Goal: Task Accomplishment & Management: Use online tool/utility

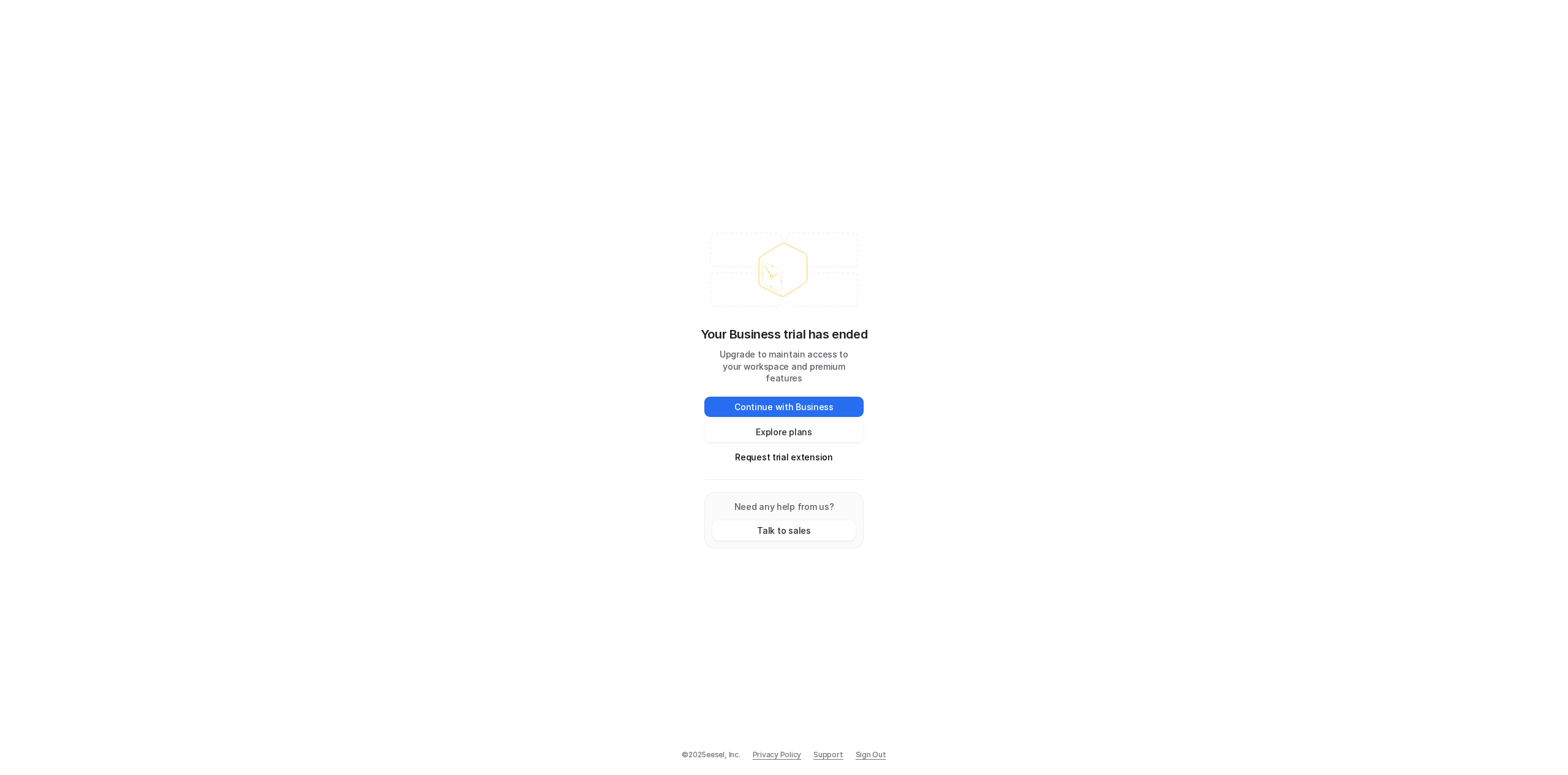
drag, startPoint x: 802, startPoint y: 402, endPoint x: 1155, endPoint y: 306, distance: 365.8
click at [1155, 306] on div "Your Business trial has ended Upgrade to maintain access to your workspace and …" at bounding box center [784, 387] width 1568 height 775
click at [784, 422] on button "Explore plans" at bounding box center [784, 431] width 159 height 20
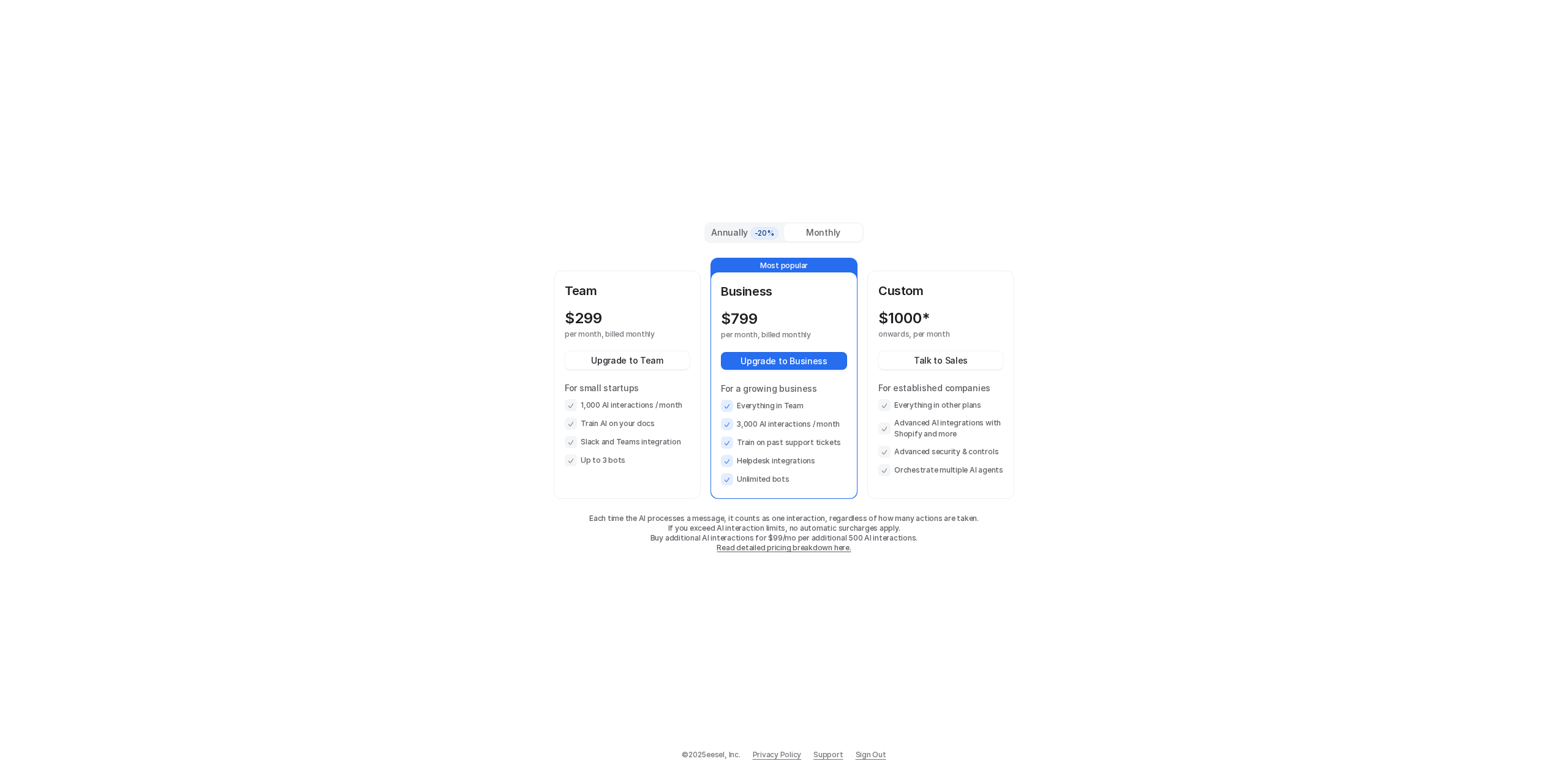
click at [784, 323] on div "$ 799" at bounding box center [773, 319] width 104 height 17
drag, startPoint x: 743, startPoint y: 424, endPoint x: 823, endPoint y: 433, distance: 80.5
click at [823, 432] on ul "Everything in Team 3,000 AI interactions / month Train on past support tickets …" at bounding box center [784, 443] width 126 height 86
drag, startPoint x: 746, startPoint y: 445, endPoint x: 805, endPoint y: 457, distance: 60.2
click at [805, 457] on ul "Everything in Team 3,000 AI interactions / month Train on past support tickets …" at bounding box center [784, 443] width 126 height 86
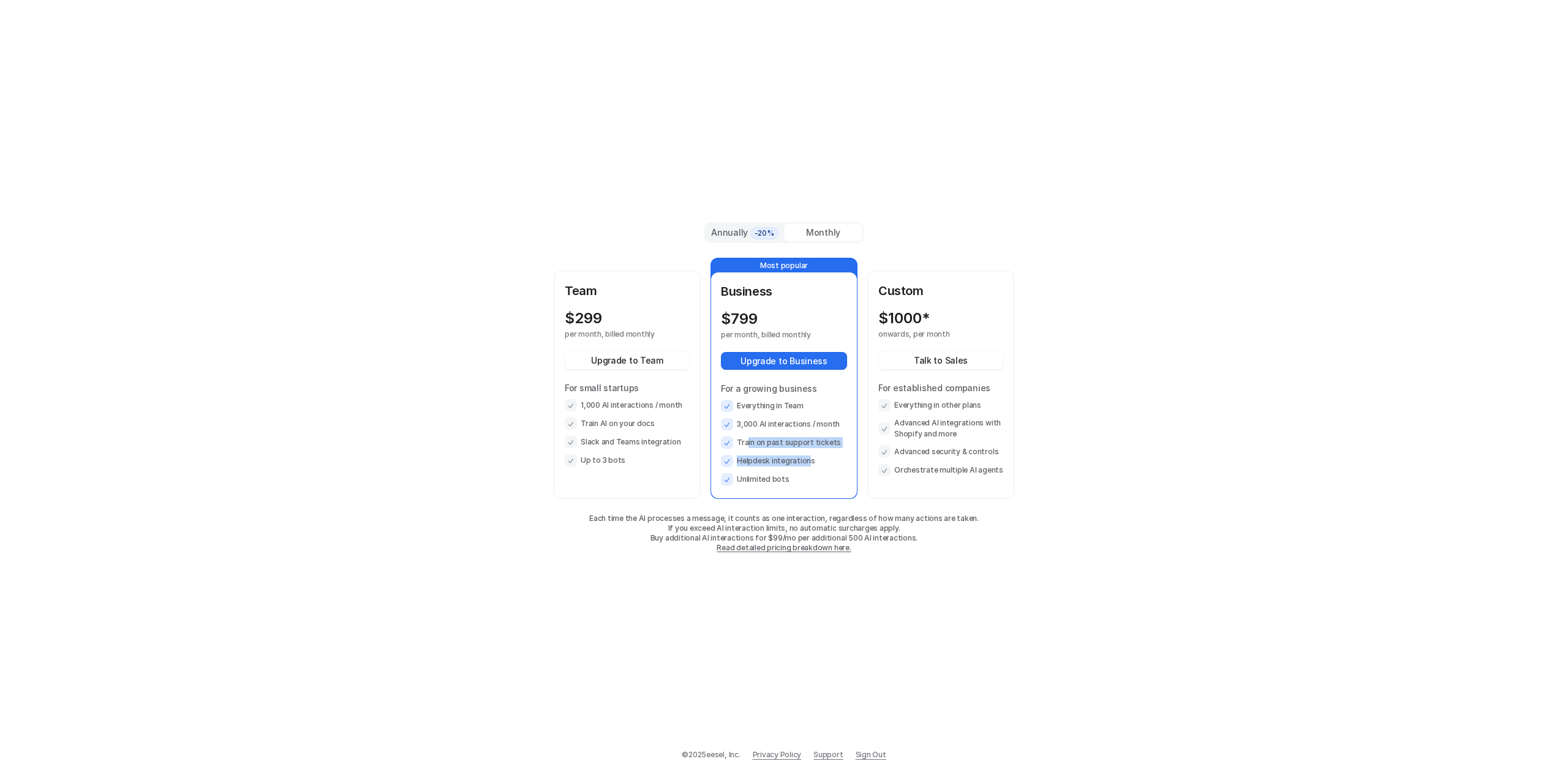
click at [805, 457] on li "Helpdesk integrations" at bounding box center [784, 461] width 126 height 12
drag, startPoint x: 797, startPoint y: 479, endPoint x: 795, endPoint y: 460, distance: 19.1
click at [795, 460] on ul "Everything in Team 3,000 AI interactions / month Train on past support tickets …" at bounding box center [784, 443] width 126 height 86
click at [795, 460] on li "Helpdesk integrations" at bounding box center [784, 461] width 126 height 12
drag, startPoint x: 793, startPoint y: 478, endPoint x: 741, endPoint y: 477, distance: 52.0
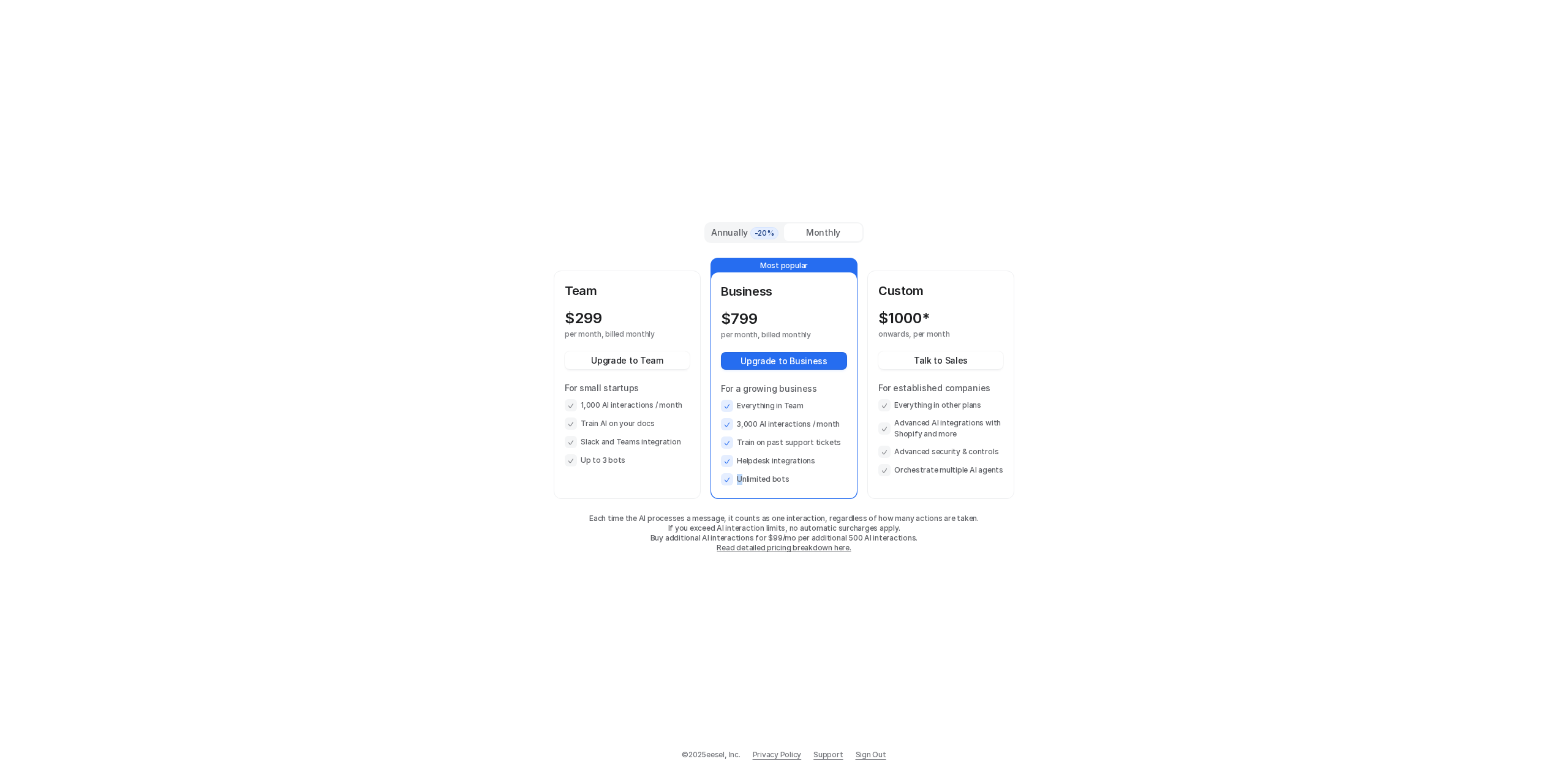
click at [740, 477] on li "Unlimited bots" at bounding box center [784, 479] width 126 height 12
click at [775, 477] on li "Unlimited bots" at bounding box center [784, 479] width 126 height 12
click at [728, 231] on div "Annually -20%" at bounding box center [745, 233] width 68 height 14
click at [823, 233] on div "Monthly" at bounding box center [823, 232] width 78 height 18
click at [726, 237] on div "Annually -20%" at bounding box center [745, 233] width 68 height 14
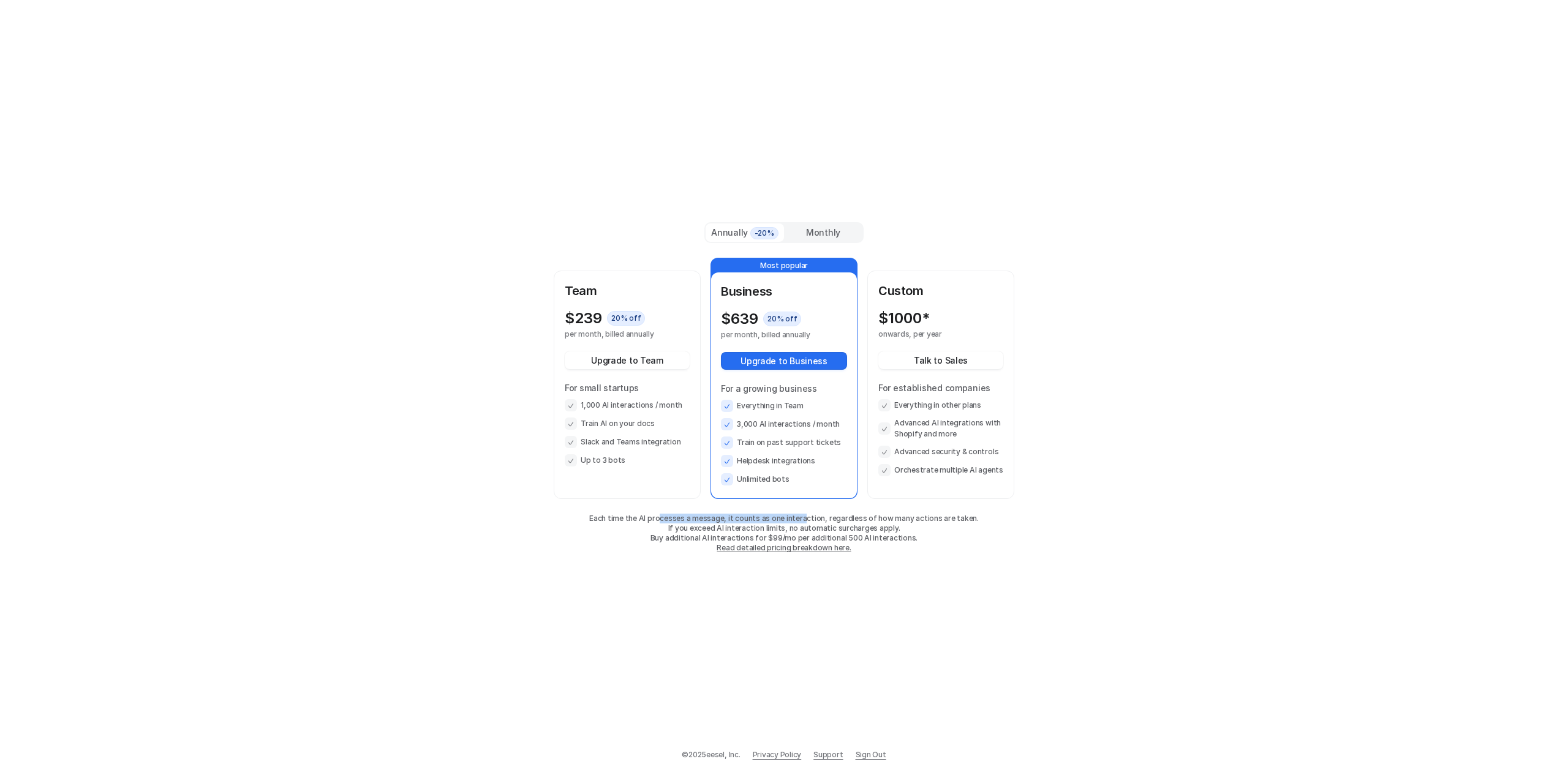
drag, startPoint x: 664, startPoint y: 517, endPoint x: 805, endPoint y: 521, distance: 141.1
click at [805, 521] on p "Each time the AI processes a message, it counts as one interaction, regardless …" at bounding box center [784, 518] width 460 height 10
drag, startPoint x: 829, startPoint y: 521, endPoint x: 870, endPoint y: 521, distance: 41.0
click at [870, 521] on p "Each time the AI processes a message, it counts as one interaction, regardless …" at bounding box center [784, 518] width 460 height 10
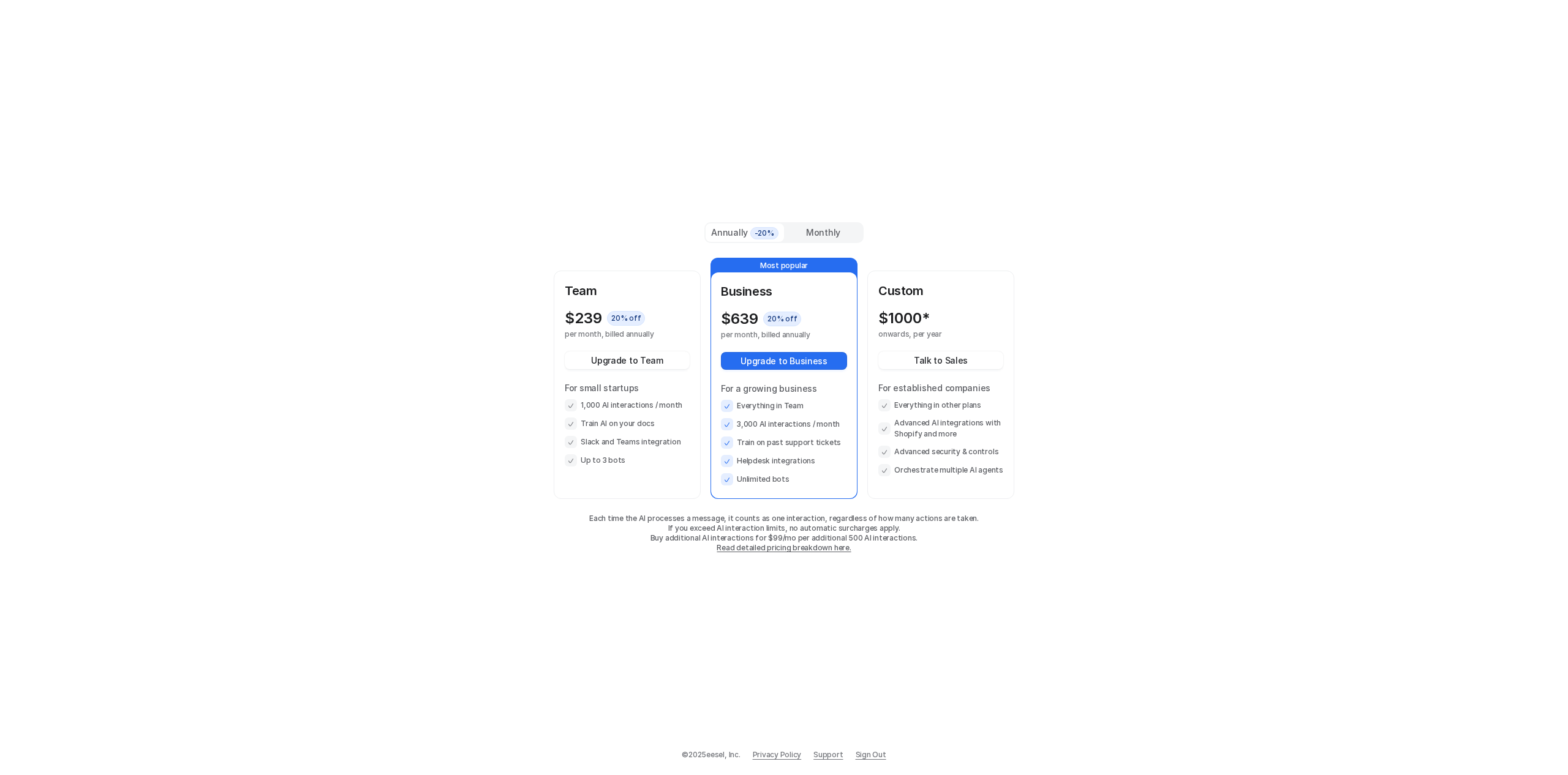
click at [870, 521] on p "Each time the AI processes a message, it counts as one interaction, regardless …" at bounding box center [784, 518] width 460 height 10
drag, startPoint x: 677, startPoint y: 516, endPoint x: 837, endPoint y: 518, distance: 160.0
click at [837, 518] on p "Each time the AI processes a message, it counts as one interaction, regardless …" at bounding box center [784, 518] width 460 height 10
drag, startPoint x: 657, startPoint y: 518, endPoint x: 825, endPoint y: 520, distance: 168.0
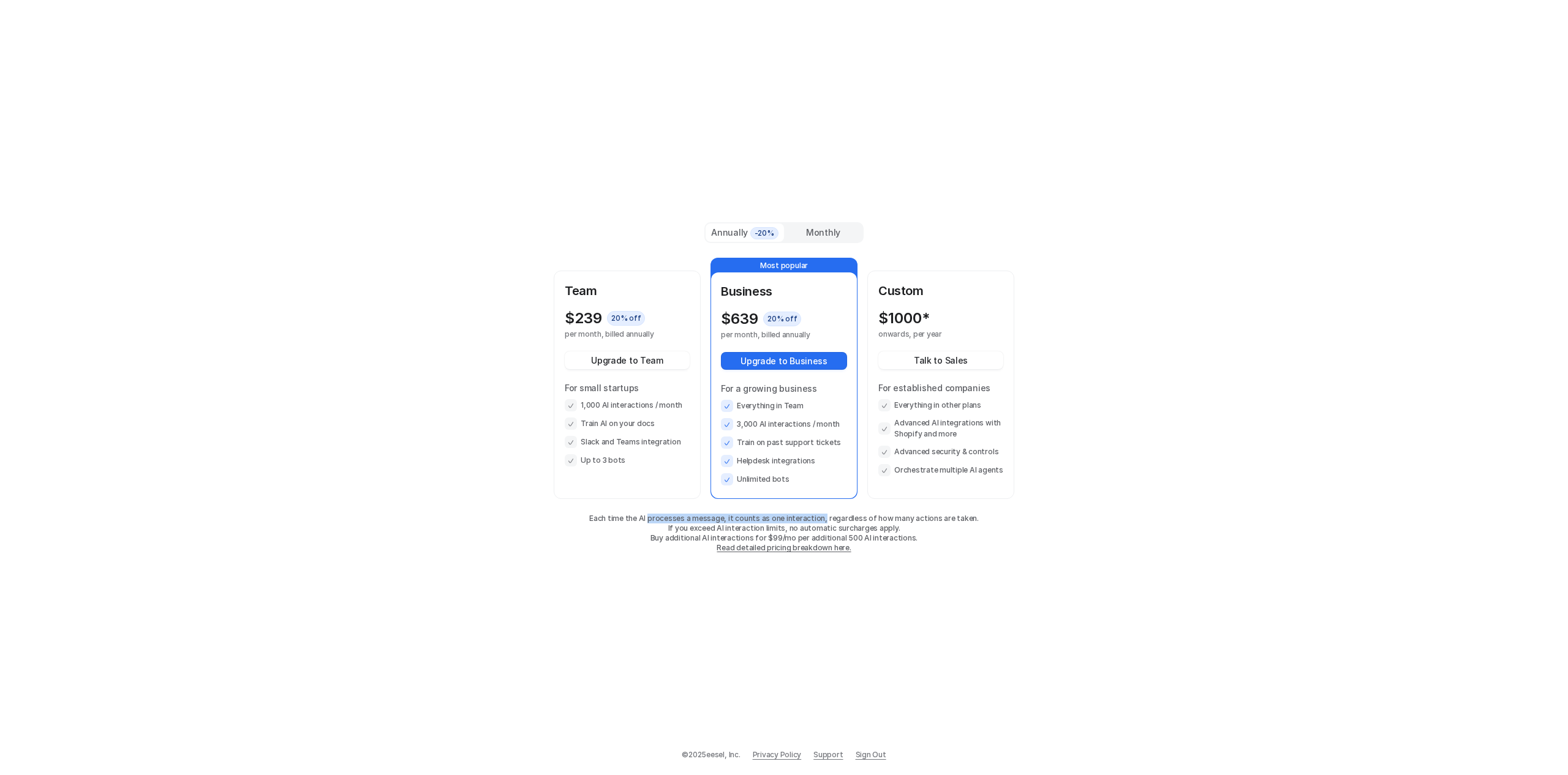
click at [825, 520] on p "Each time the AI processes a message, it counts as one interaction, regardless …" at bounding box center [784, 518] width 460 height 10
drag, startPoint x: 829, startPoint y: 518, endPoint x: 943, endPoint y: 519, distance: 114.0
click at [943, 519] on p "Each time the AI processes a message, it counts as one interaction, regardless …" at bounding box center [784, 518] width 460 height 10
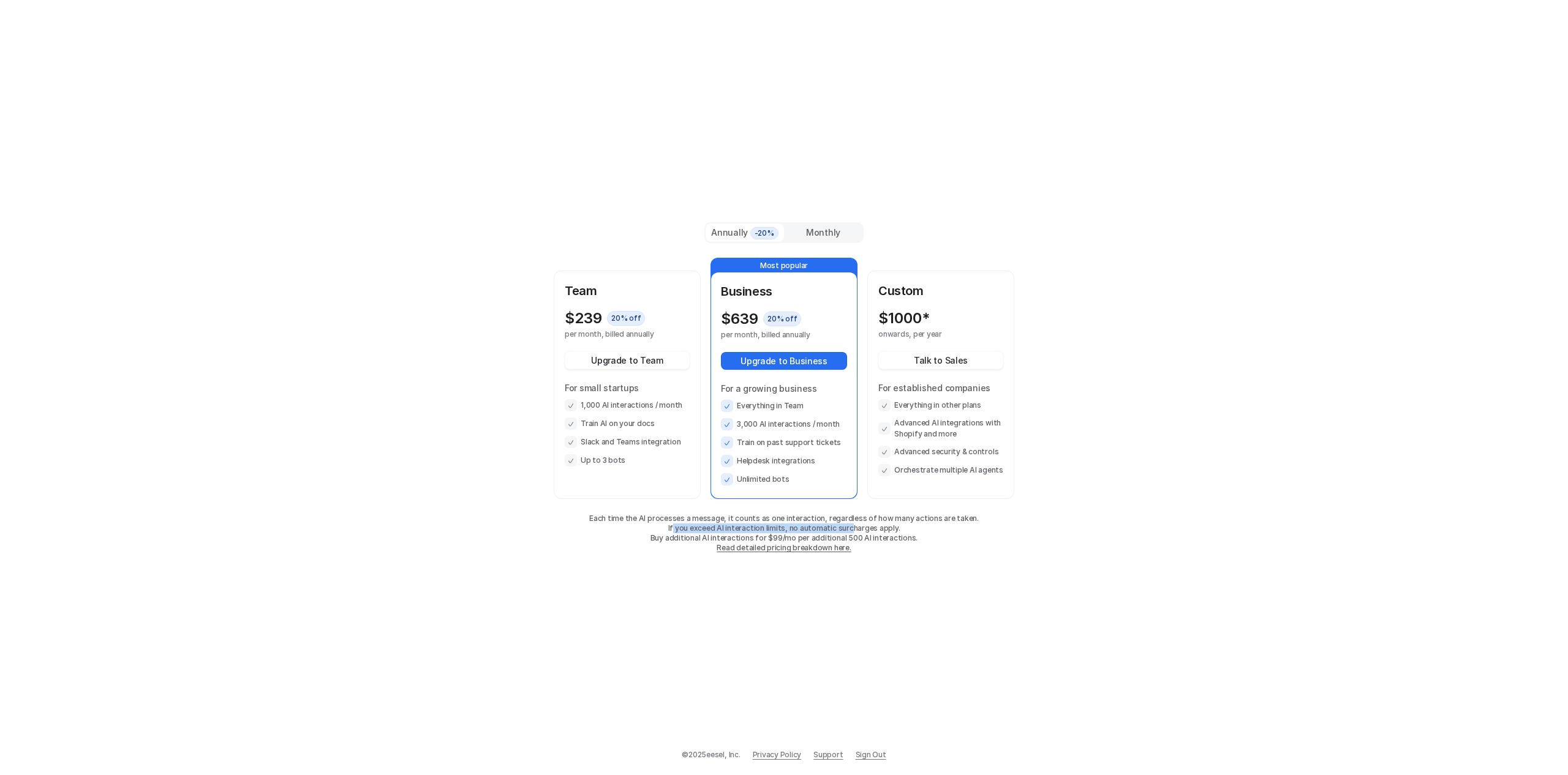
drag, startPoint x: 677, startPoint y: 525, endPoint x: 848, endPoint y: 530, distance: 171.1
click at [848, 530] on p "If you exceed AI interaction limits, no automatic surcharges apply." at bounding box center [784, 528] width 460 height 10
click at [848, 530] on p "If you exceed AI interaction limits, no automatic surcharges apply." at bounding box center [784, 528] width 460 height 10
drag, startPoint x: 679, startPoint y: 531, endPoint x: 917, endPoint y: 535, distance: 238.0
click at [919, 535] on div "Each time the AI processes a message, it counts as one interaction, regardless …" at bounding box center [784, 533] width 460 height 39
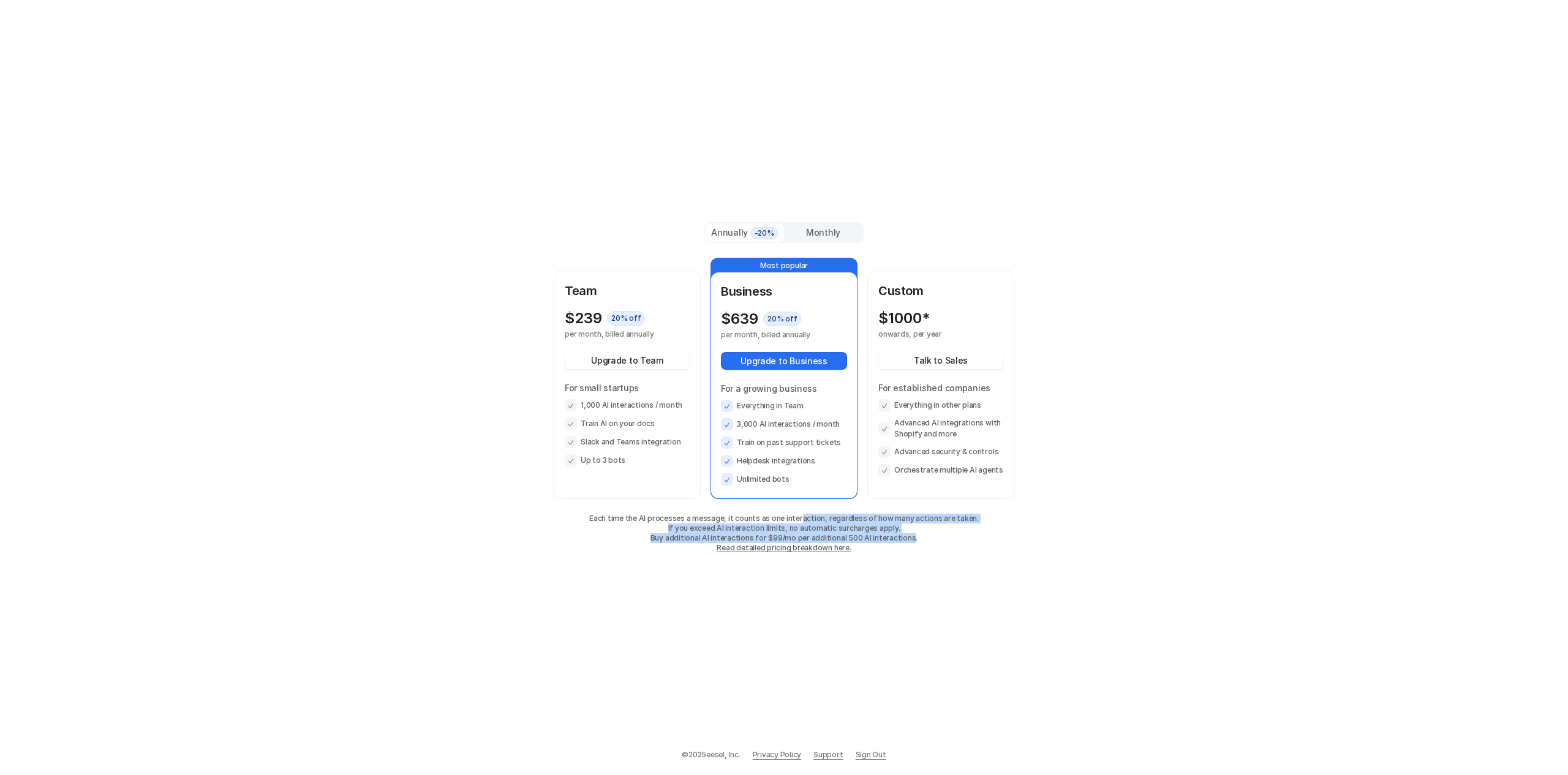
drag, startPoint x: 908, startPoint y: 535, endPoint x: 803, endPoint y: 519, distance: 106.2
click at [803, 520] on div "Each time the AI processes a message, it counts as one interaction, regardless …" at bounding box center [784, 533] width 460 height 39
click at [803, 519] on p "Each time the AI processes a message, it counts as one interaction, regardless …" at bounding box center [784, 518] width 460 height 10
click at [885, 752] on div "© 2025 eesel, Inc. Privacy Policy Support Sign Out" at bounding box center [784, 762] width 1568 height 25
click at [877, 752] on link "Sign Out" at bounding box center [870, 755] width 31 height 11
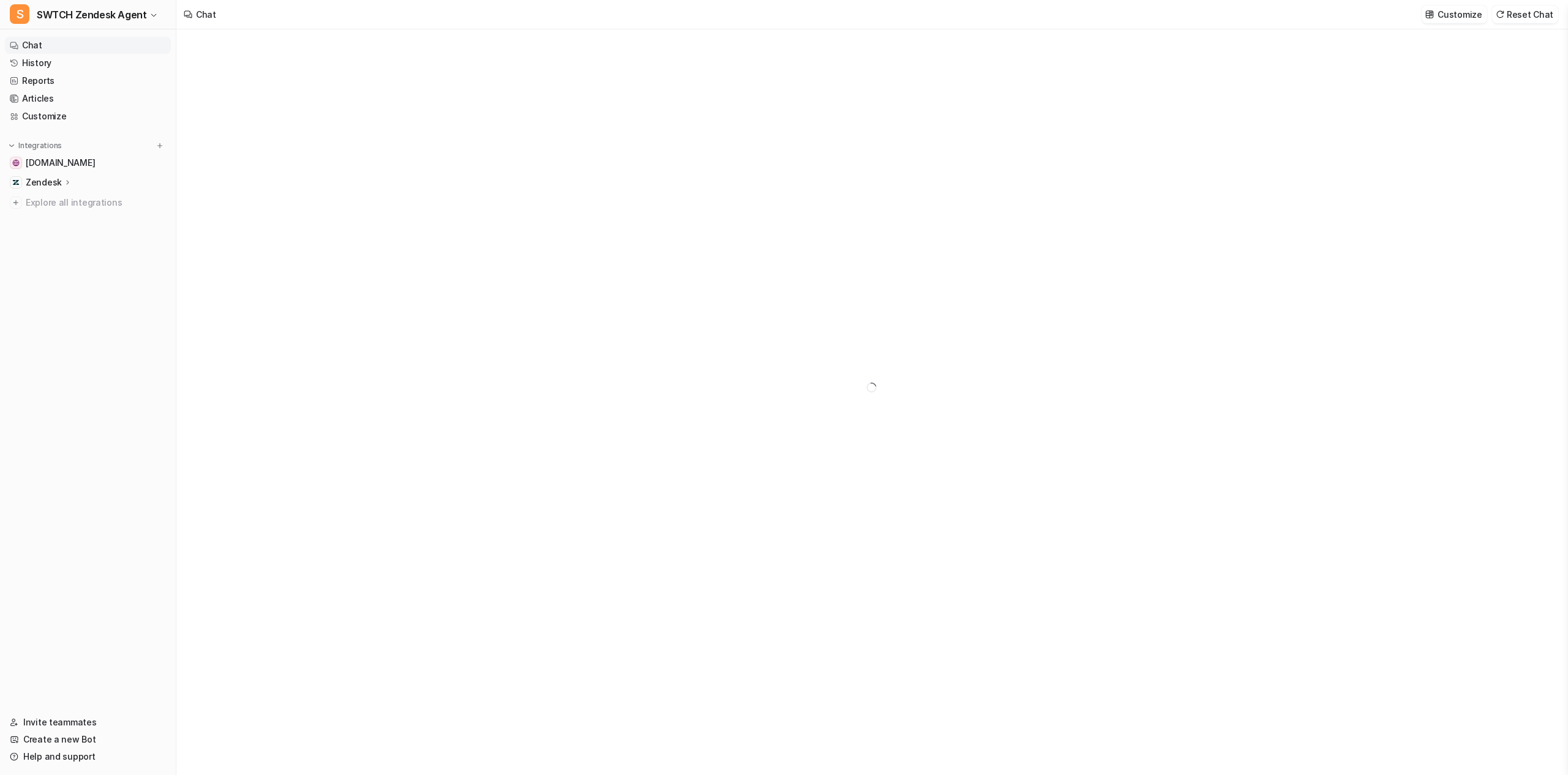
type textarea "**********"
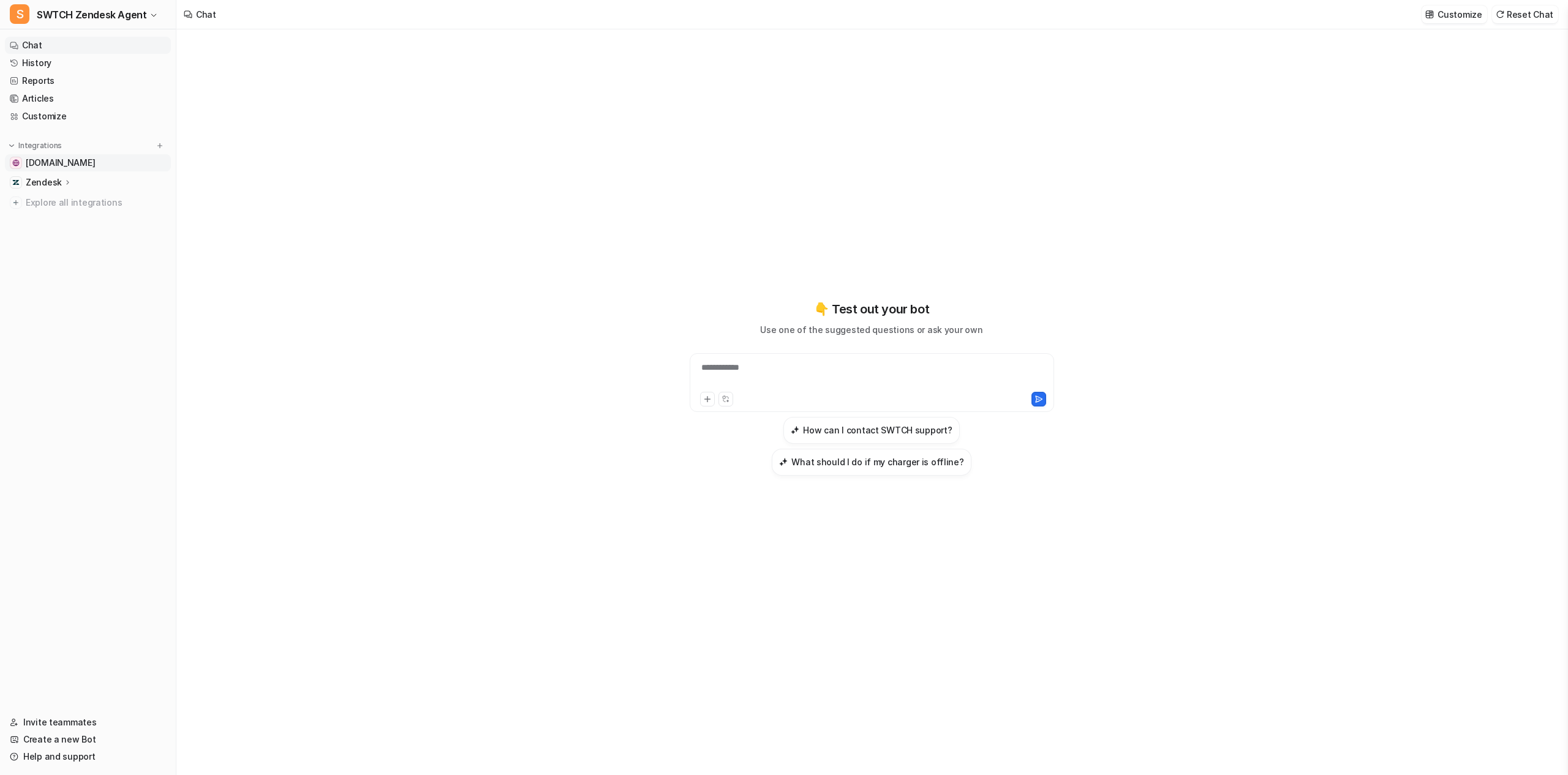
click at [63, 154] on link "swtchenergy.com" at bounding box center [88, 163] width 166 height 17
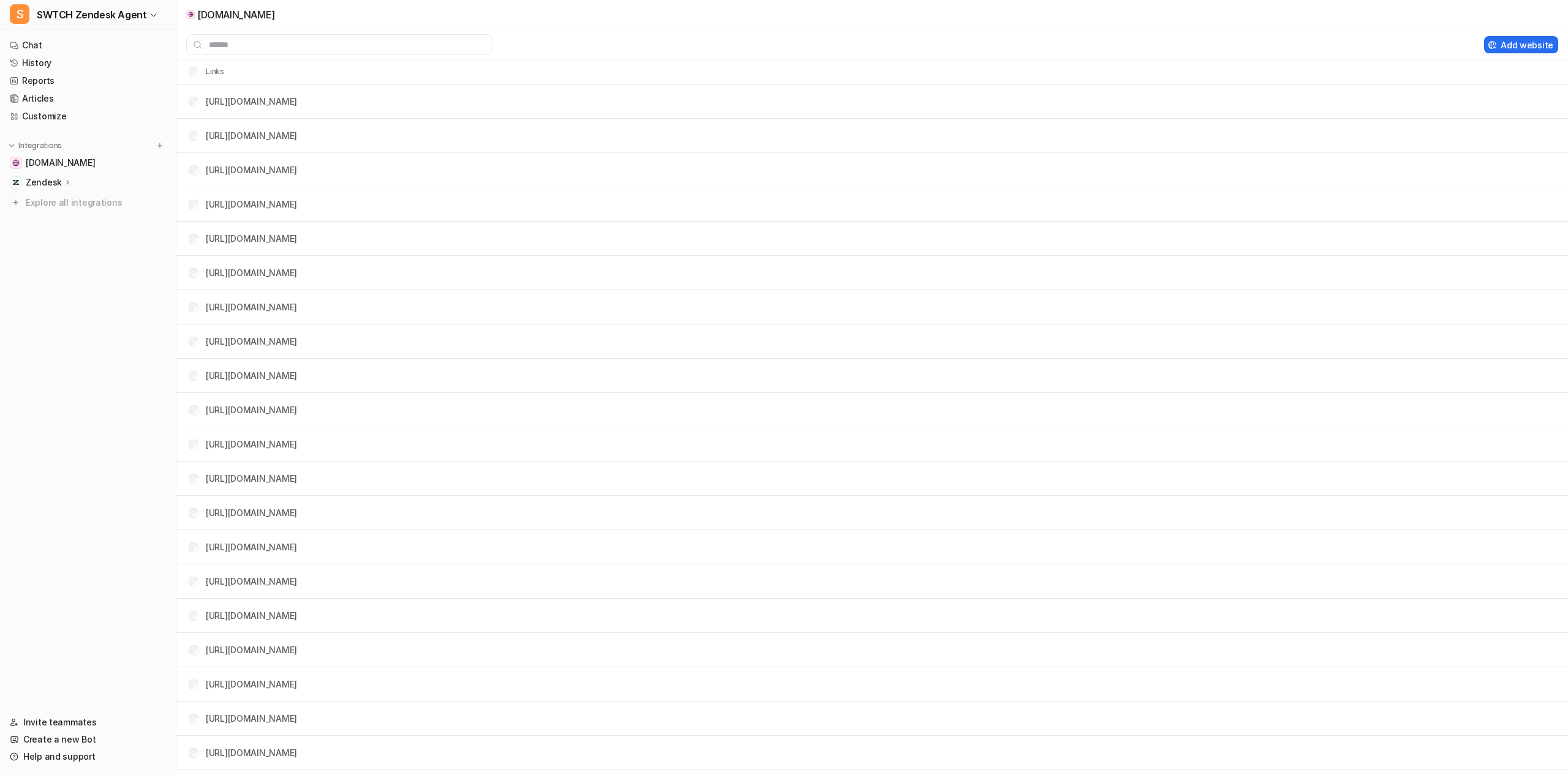
click at [59, 177] on p "Zendesk" at bounding box center [43, 183] width 36 height 12
click at [68, 237] on p "AI Agent" at bounding box center [53, 235] width 36 height 12
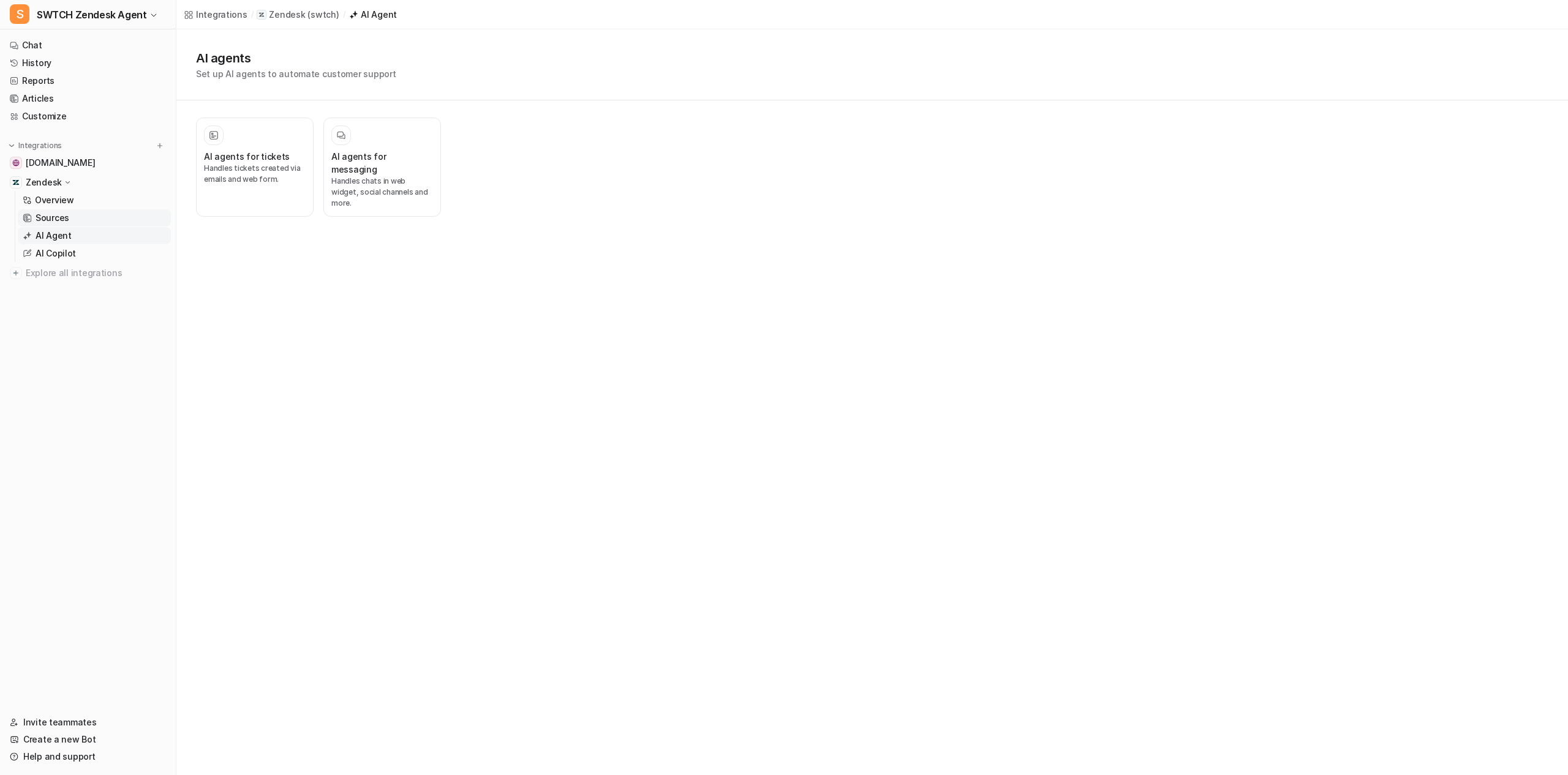
click at [61, 224] on p "Sources" at bounding box center [52, 218] width 34 height 12
click at [80, 119] on link "Customize" at bounding box center [88, 116] width 166 height 17
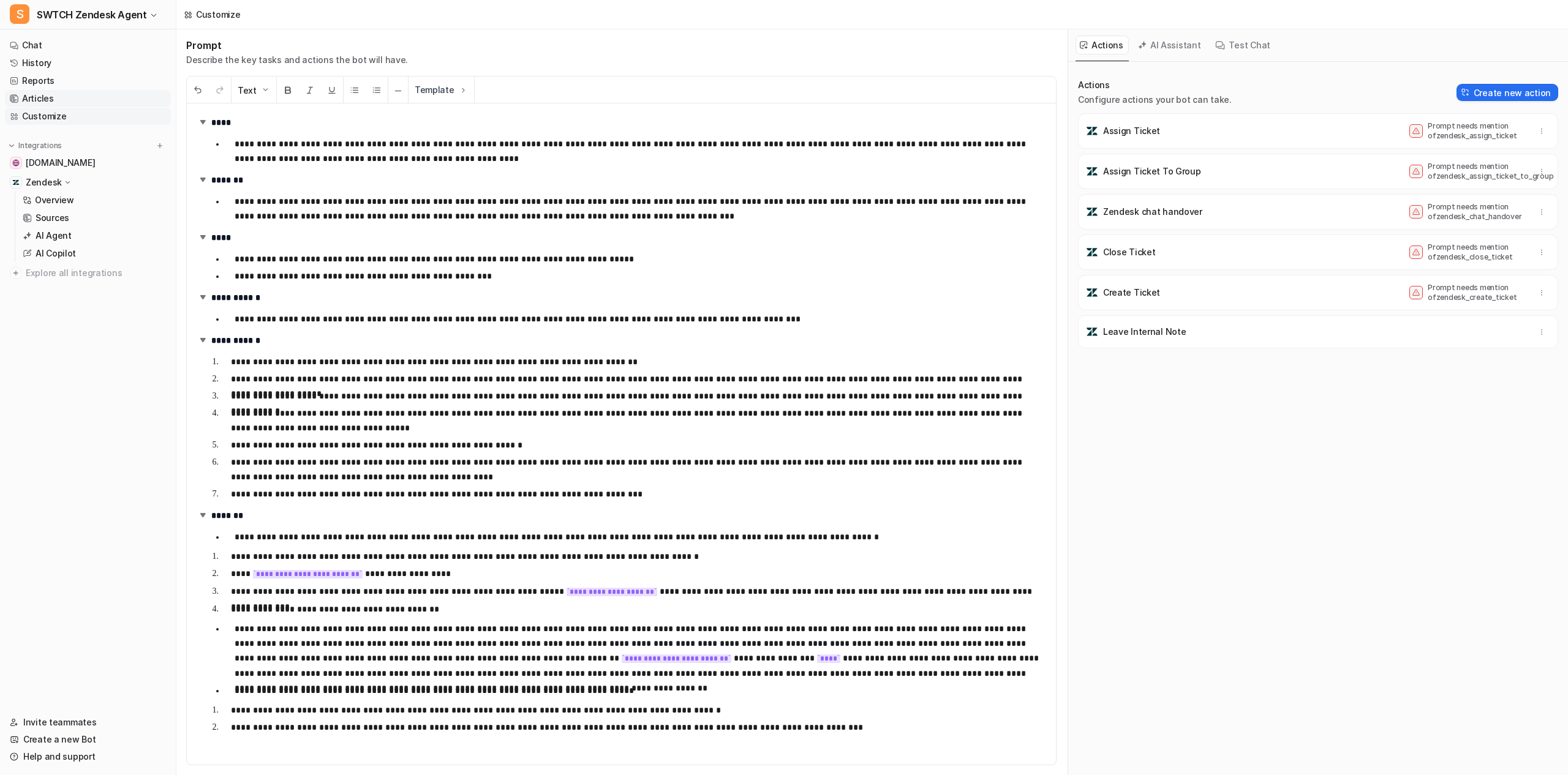
click at [72, 101] on link "Articles" at bounding box center [88, 98] width 166 height 17
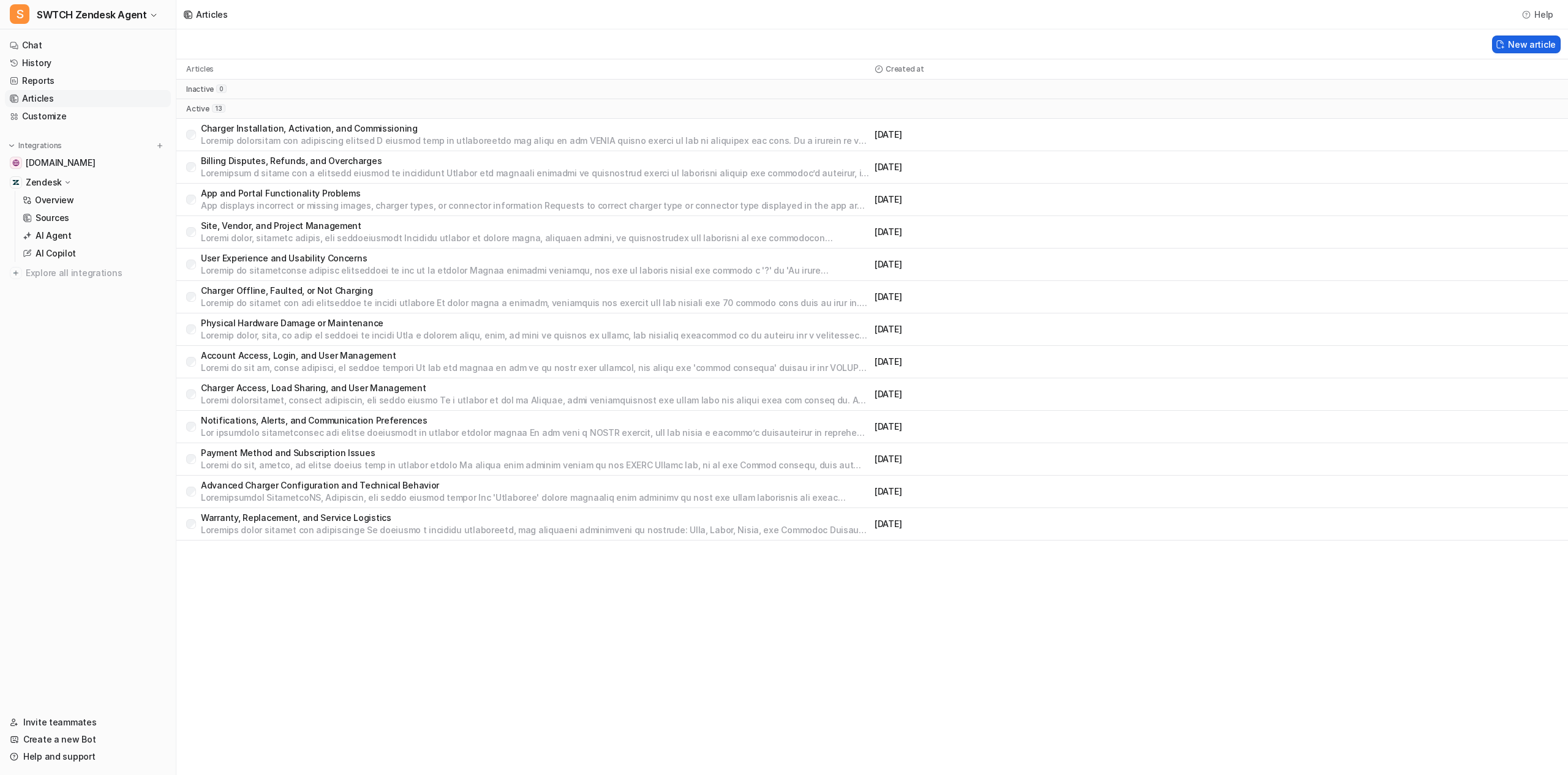
click at [1539, 44] on button "New article" at bounding box center [1526, 44] width 68 height 18
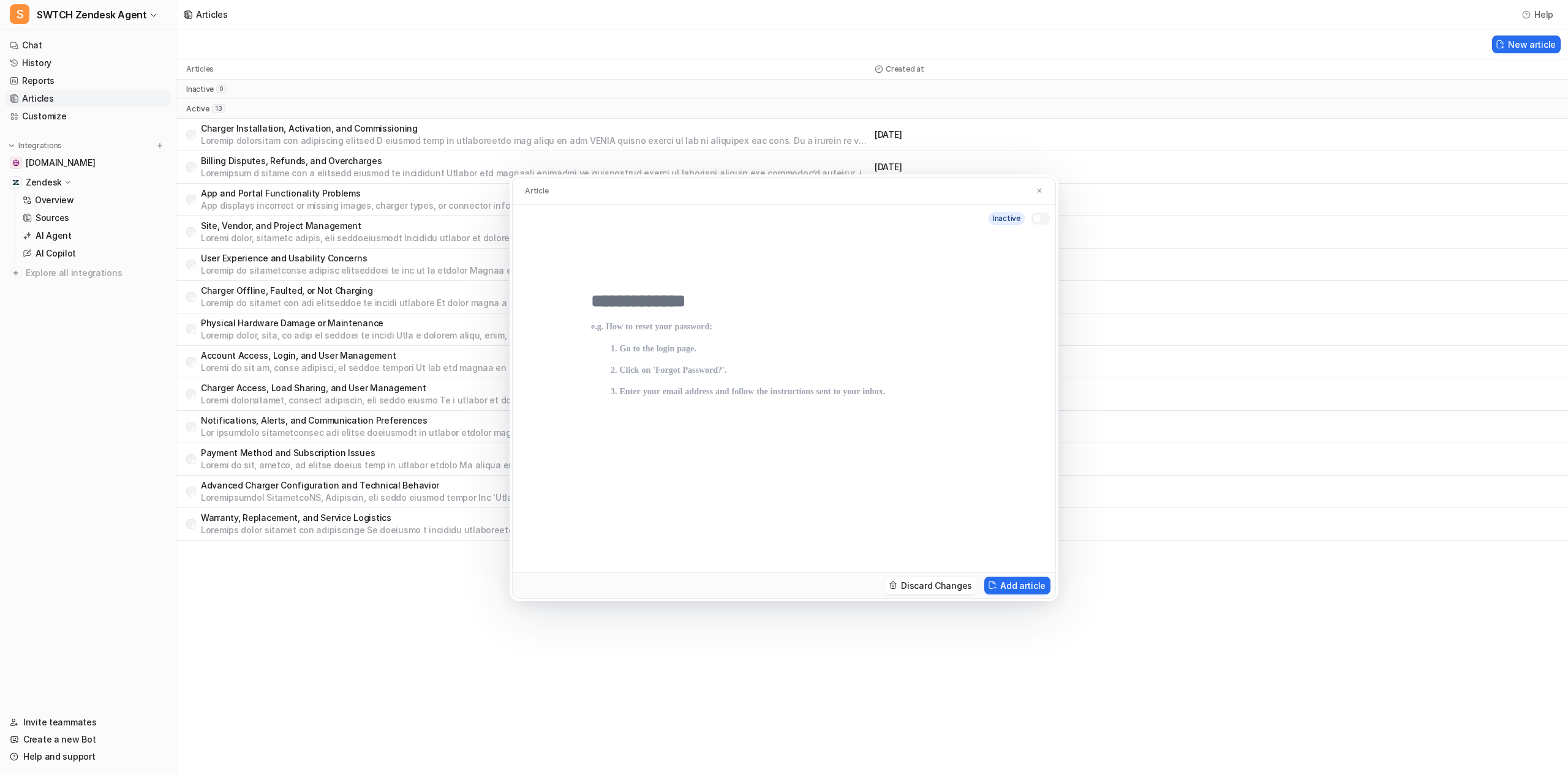
click at [1030, 199] on div "Article" at bounding box center [784, 191] width 542 height 27
click at [1037, 193] on img at bounding box center [1039, 191] width 7 height 8
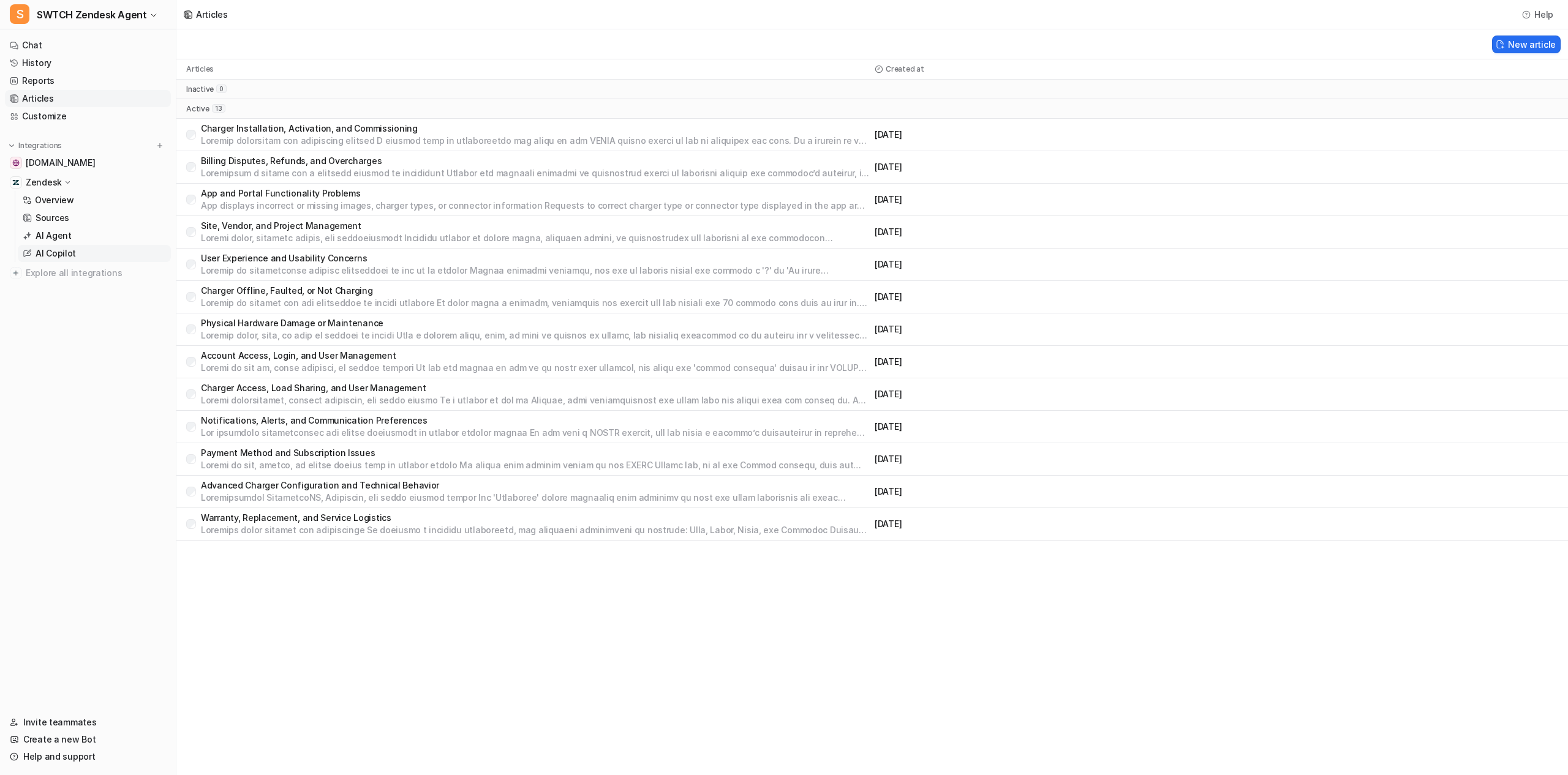
click at [88, 248] on link "AI Copilot" at bounding box center [94, 254] width 153 height 17
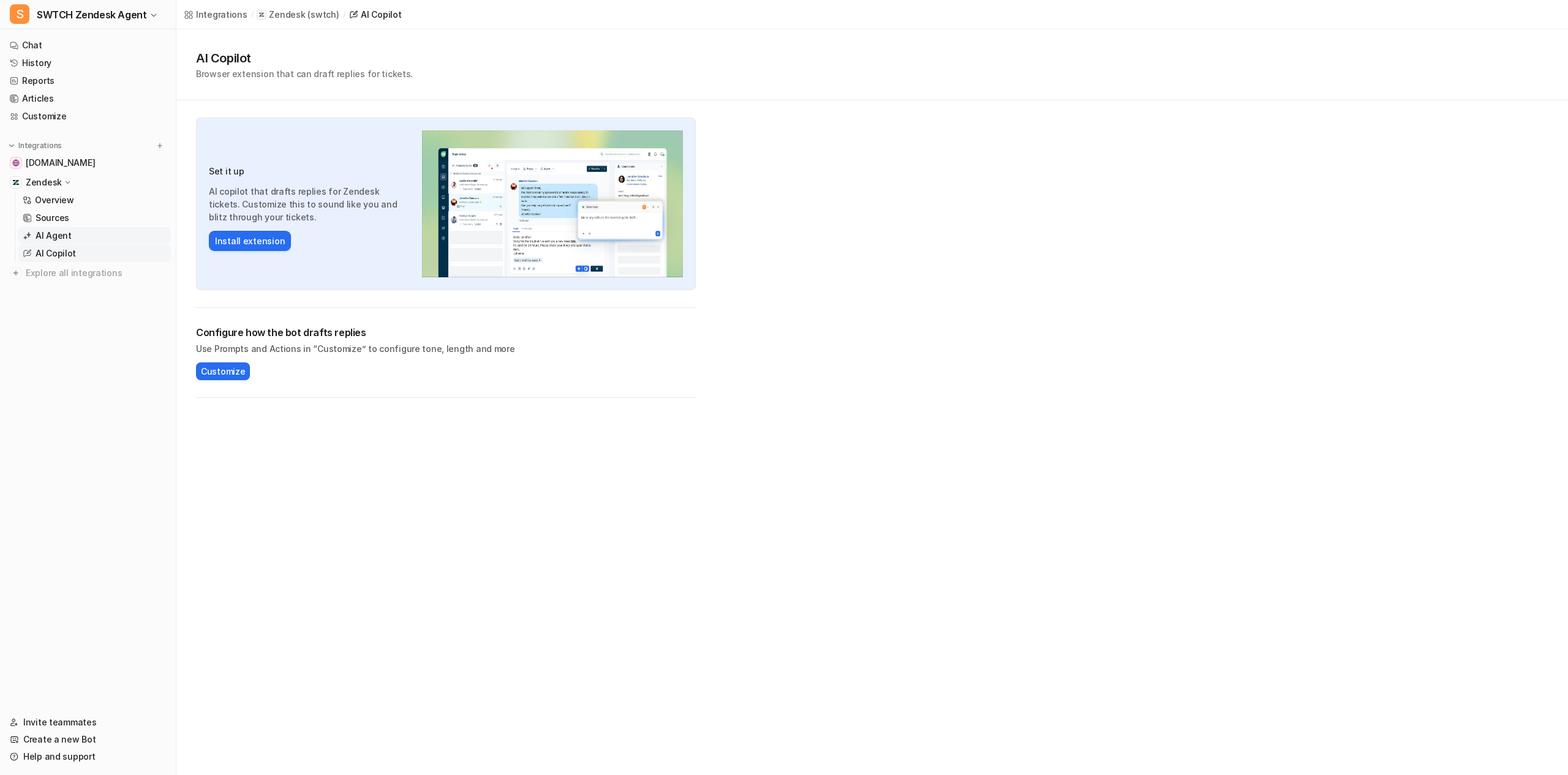
click at [82, 238] on link "AI Agent" at bounding box center [94, 236] width 153 height 17
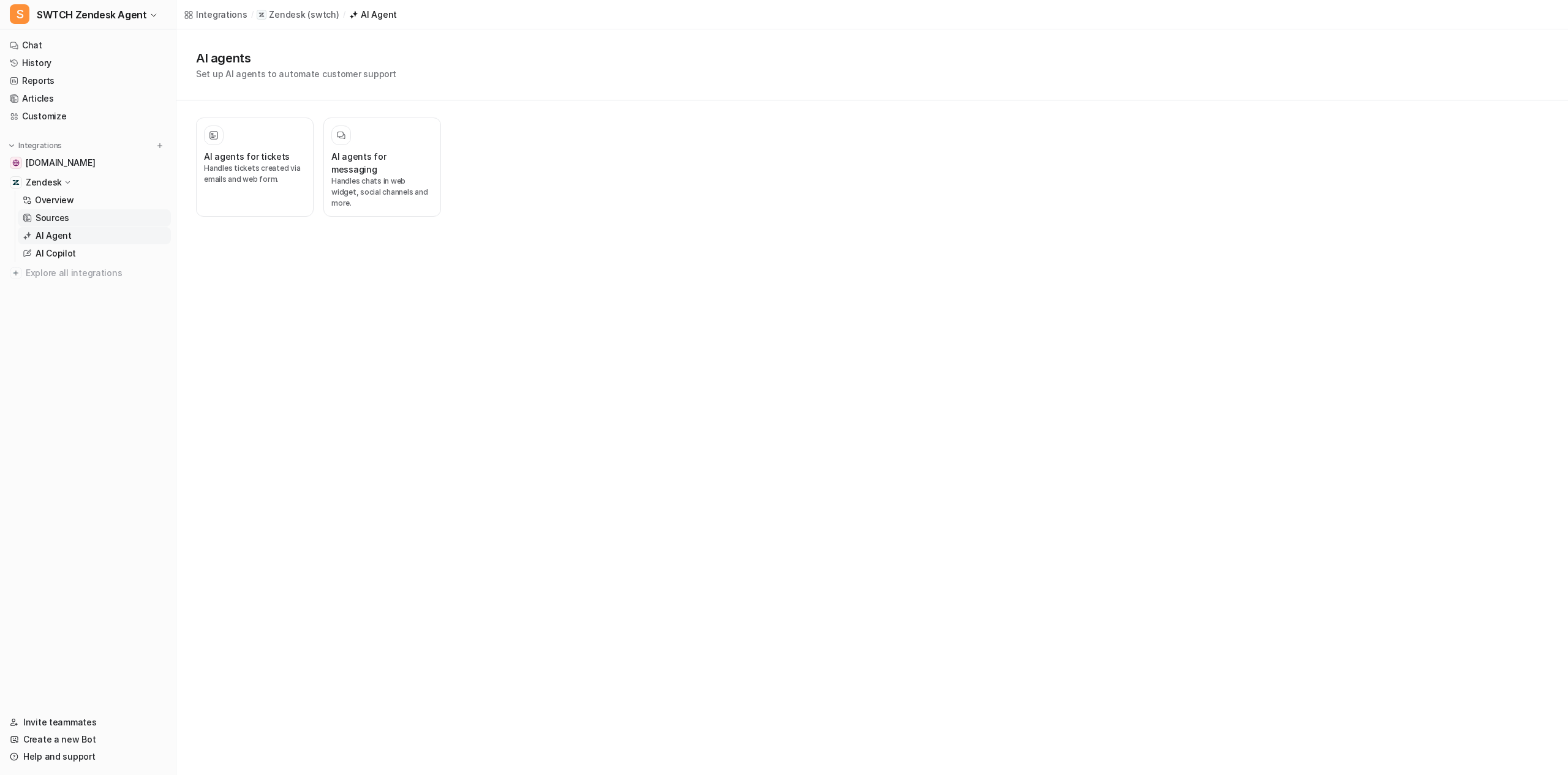
click at [75, 220] on link "Sources" at bounding box center [94, 218] width 153 height 17
click at [84, 170] on link "swtchenergy.com" at bounding box center [88, 163] width 166 height 17
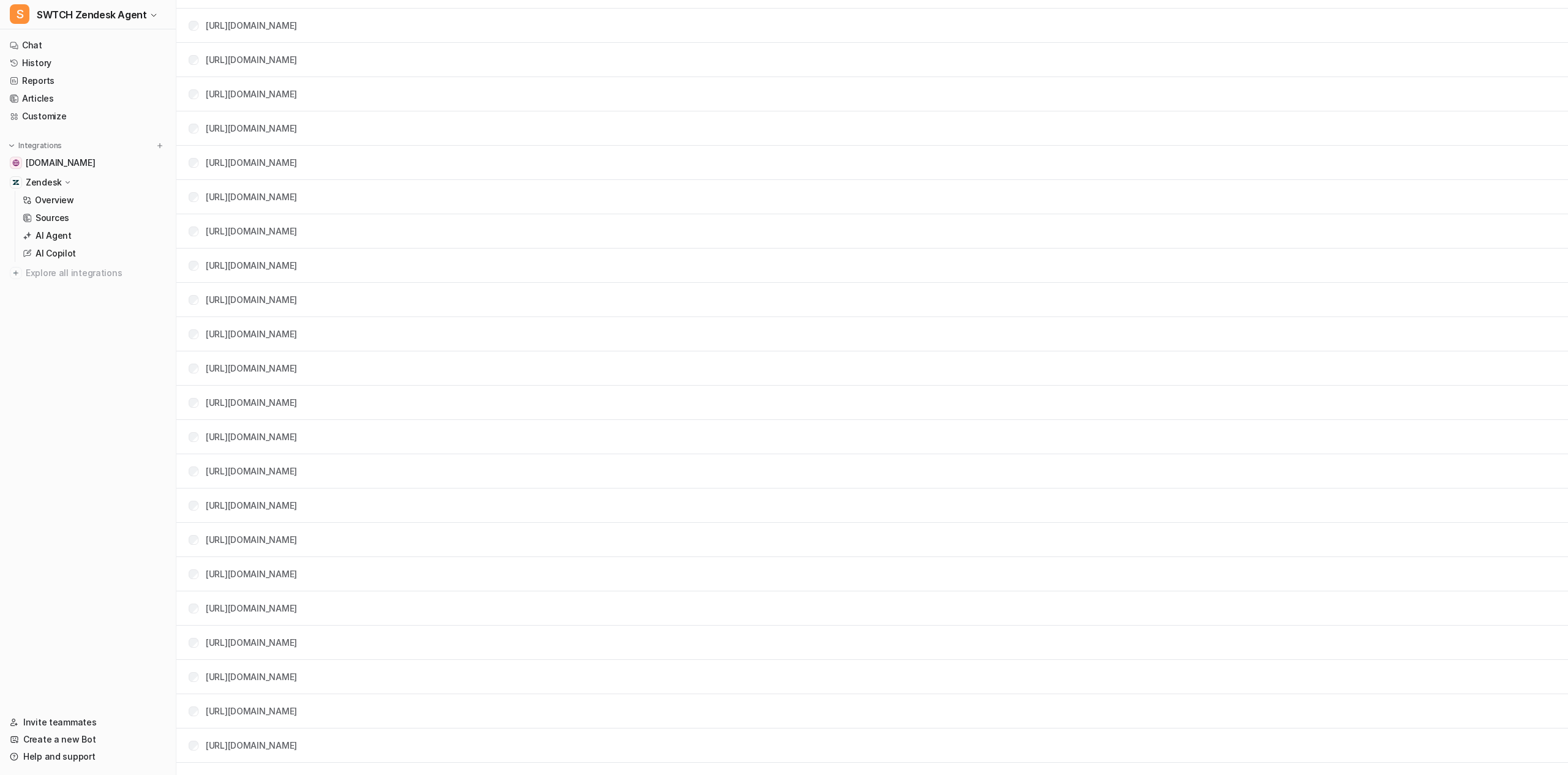
scroll to position [3555, 0]
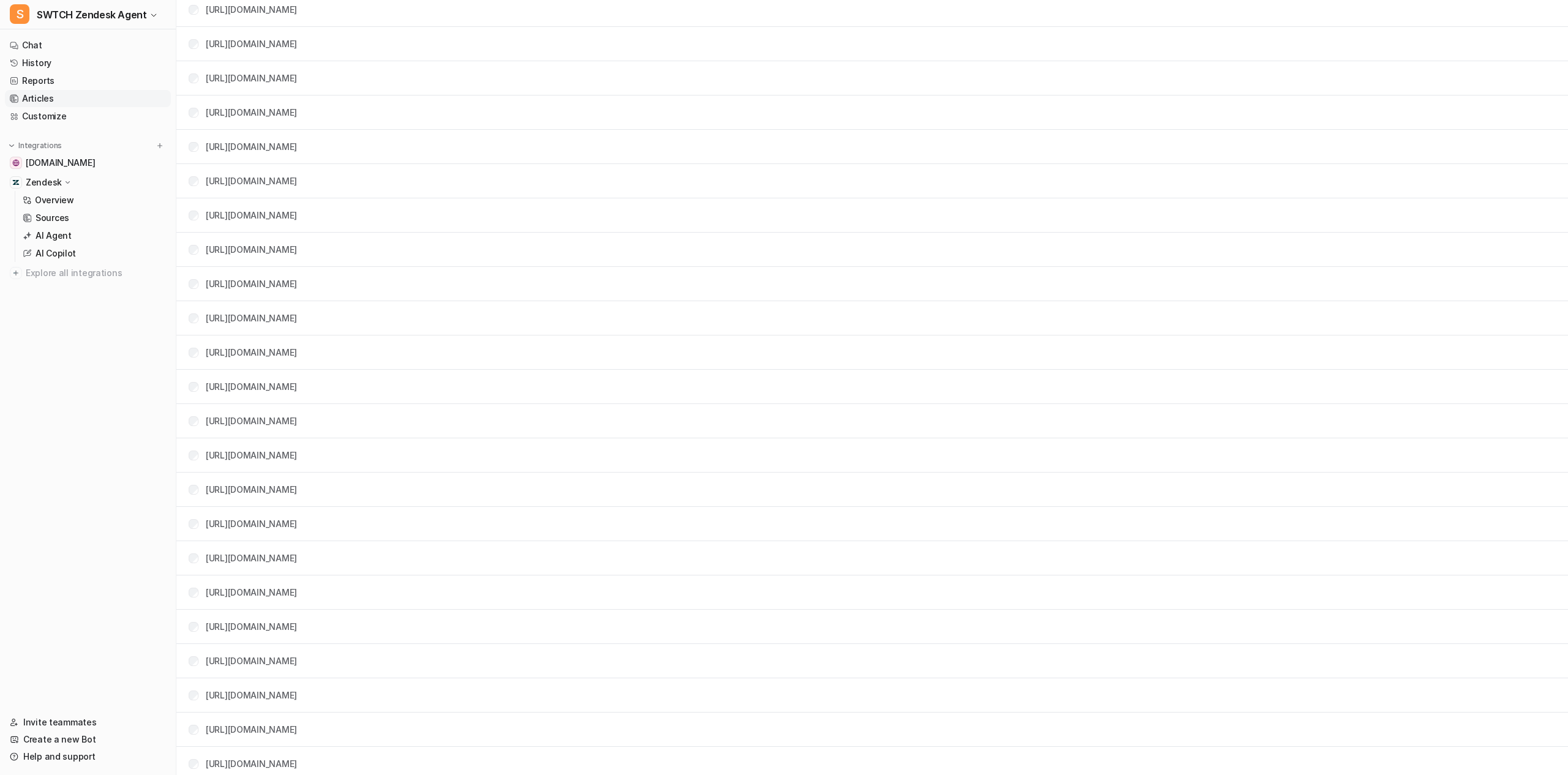
click at [85, 91] on link "Articles" at bounding box center [88, 98] width 166 height 17
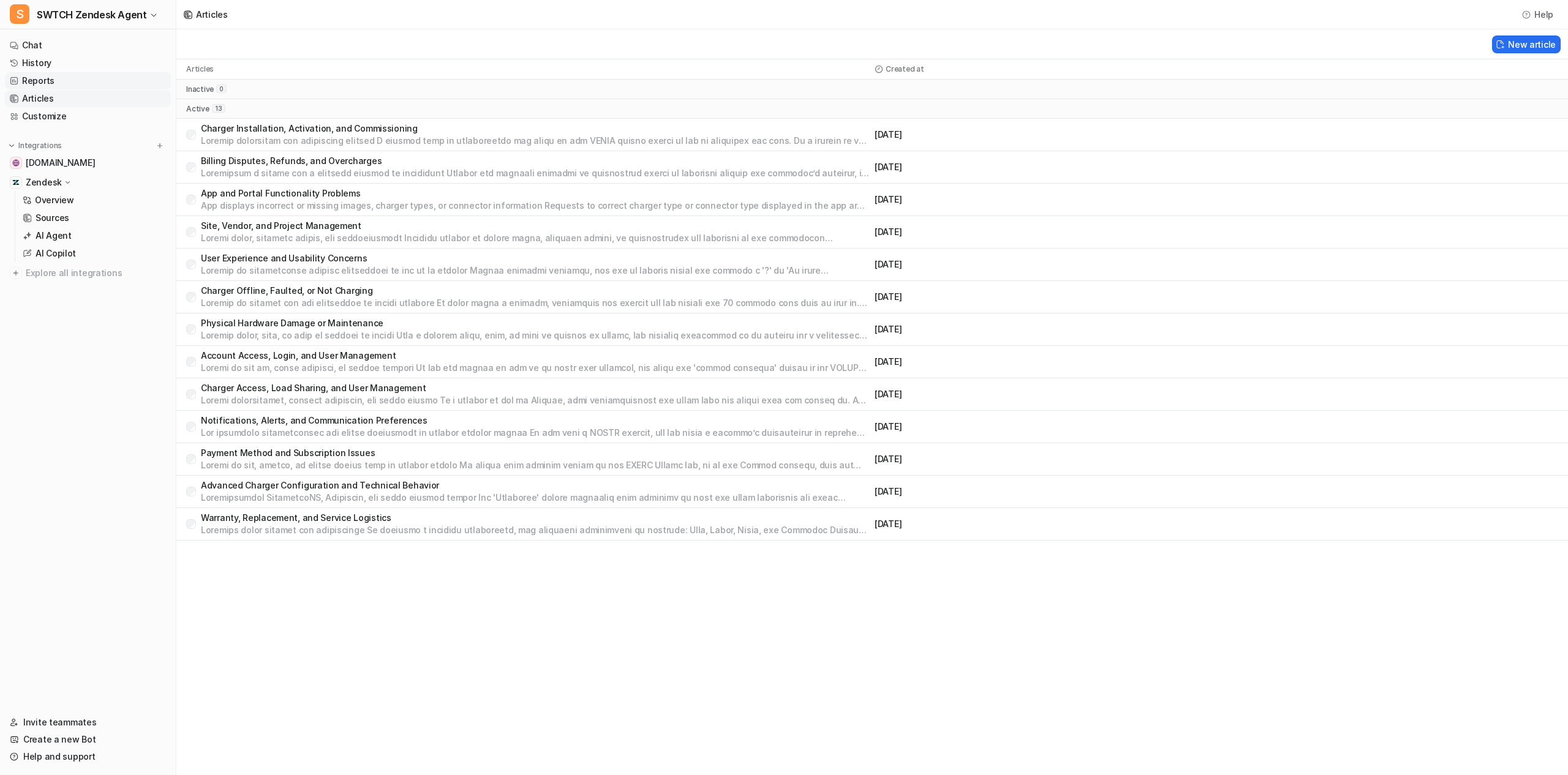
click at [51, 83] on link "Reports" at bounding box center [88, 81] width 166 height 17
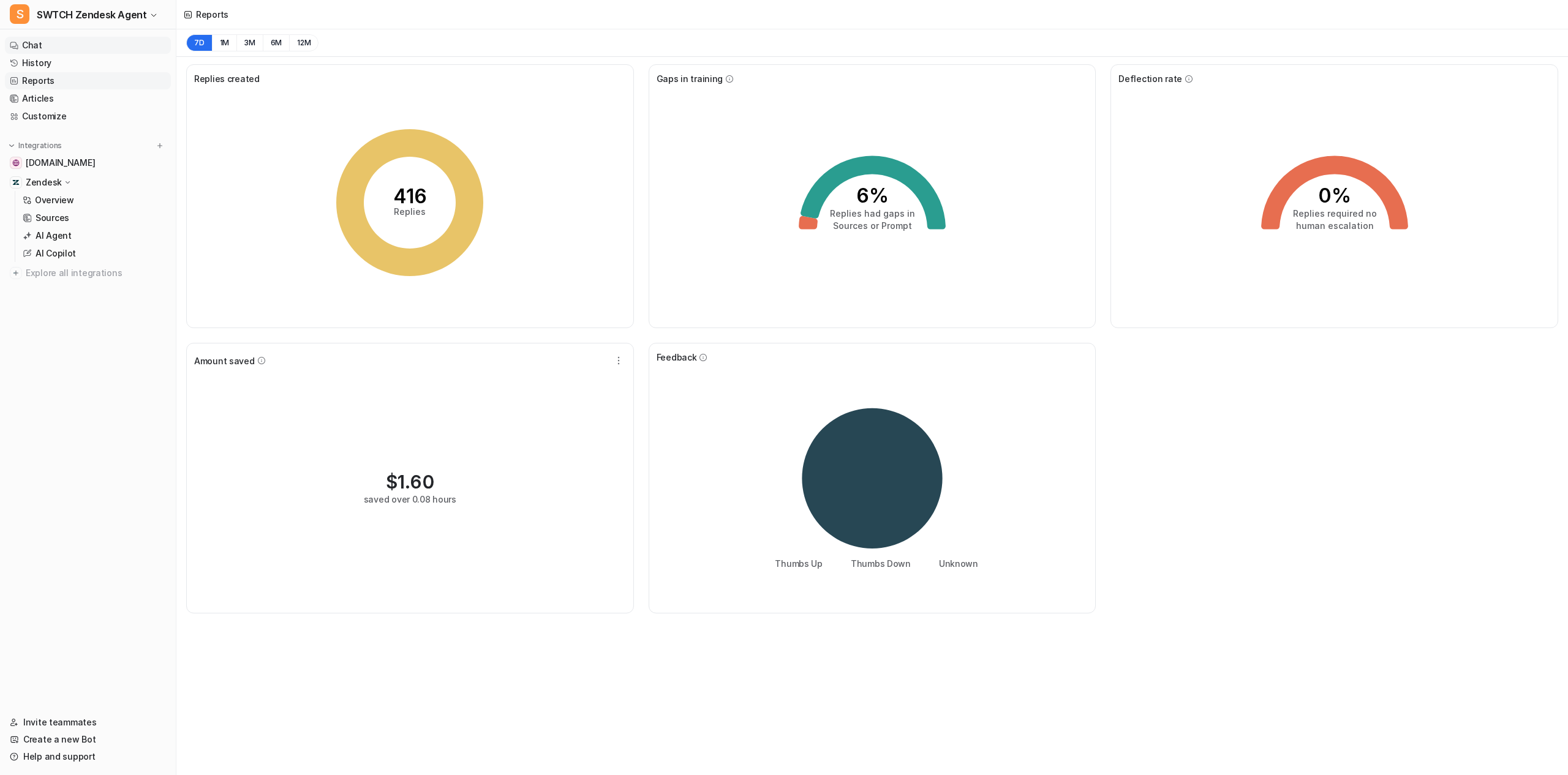
click at [61, 53] on ul "Chat History Reports Articles Customize" at bounding box center [88, 80] width 166 height 88
click at [102, 15] on span "SWTCH Zendesk Agent" at bounding box center [91, 14] width 110 height 17
click at [95, 48] on div "S SWTCH Internal Support Copilot" at bounding box center [91, 47] width 149 height 13
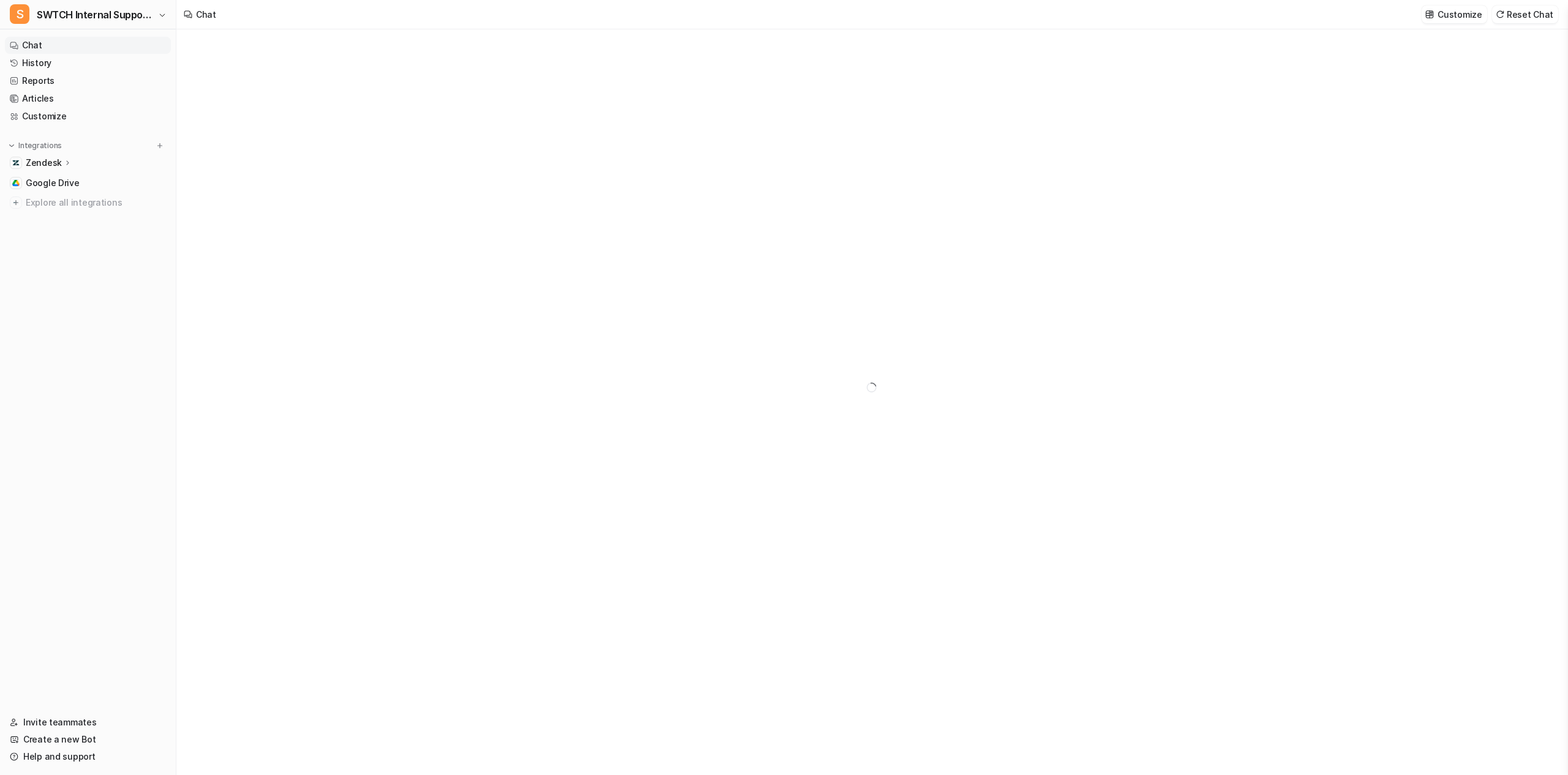
type textarea "**********"
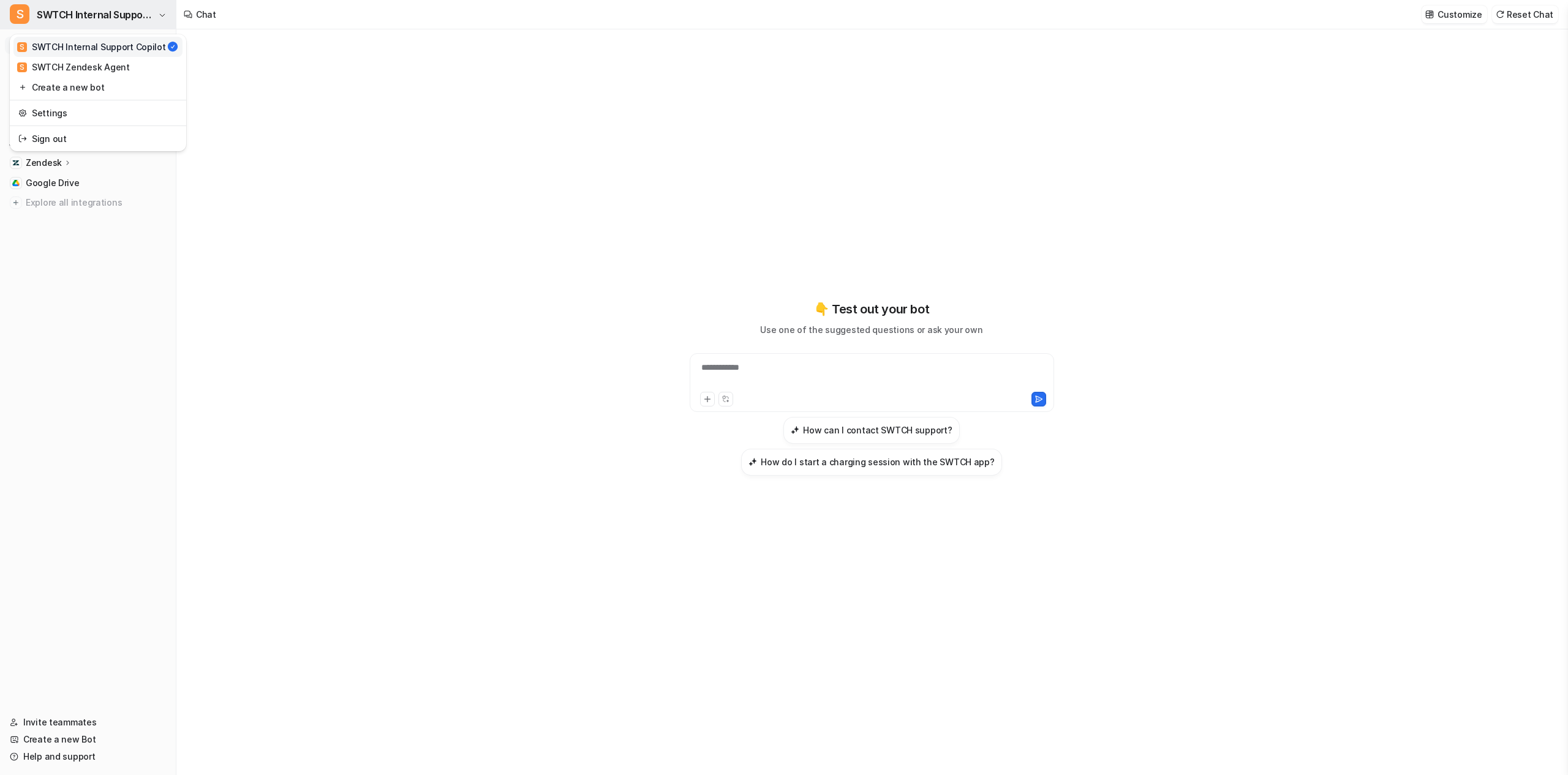
click at [102, 17] on span "SWTCH Internal Support Copilot" at bounding box center [95, 14] width 118 height 17
click at [70, 109] on link "Settings" at bounding box center [98, 113] width 169 height 20
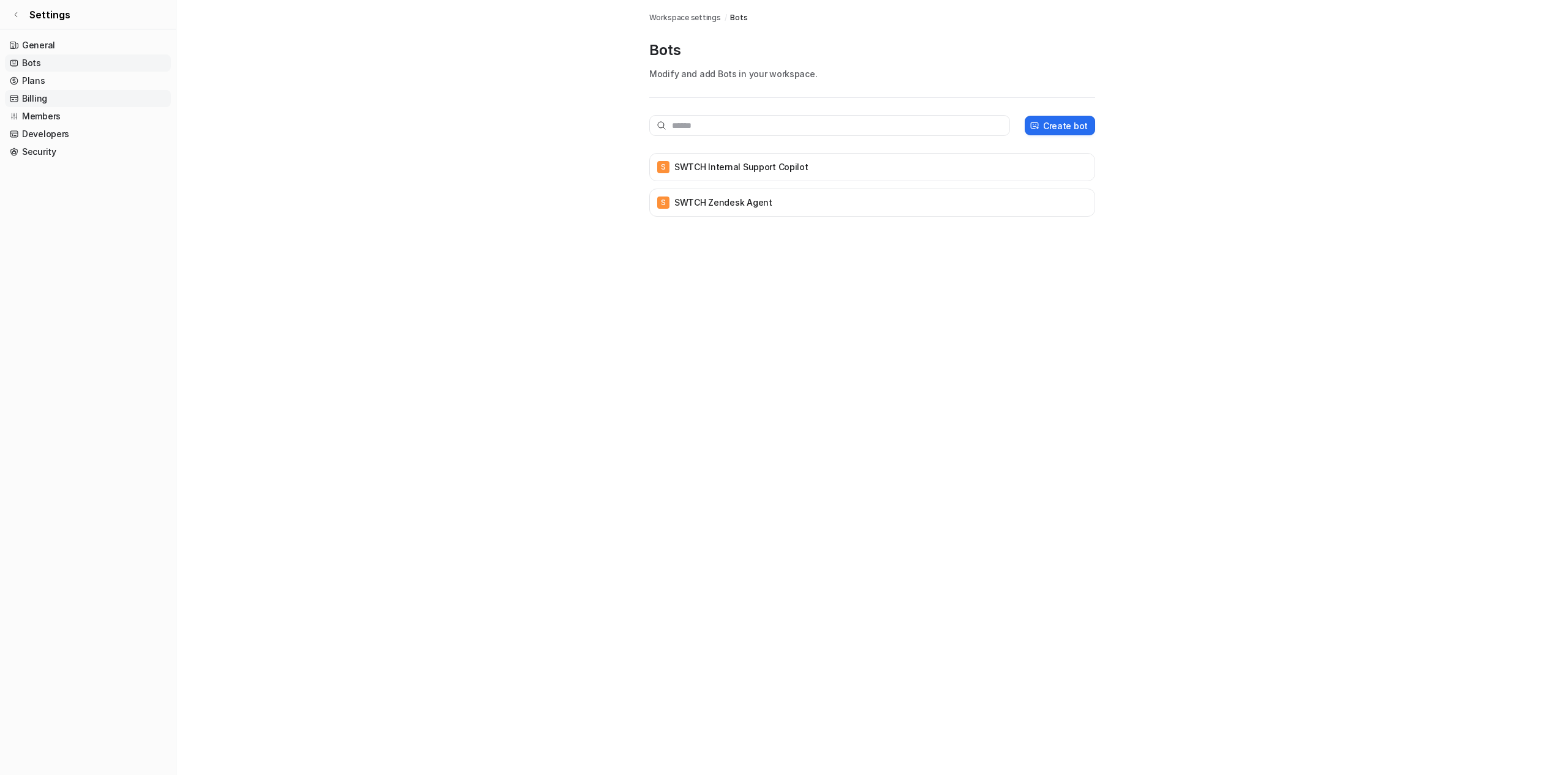
click at [70, 99] on link "Billing" at bounding box center [88, 98] width 166 height 17
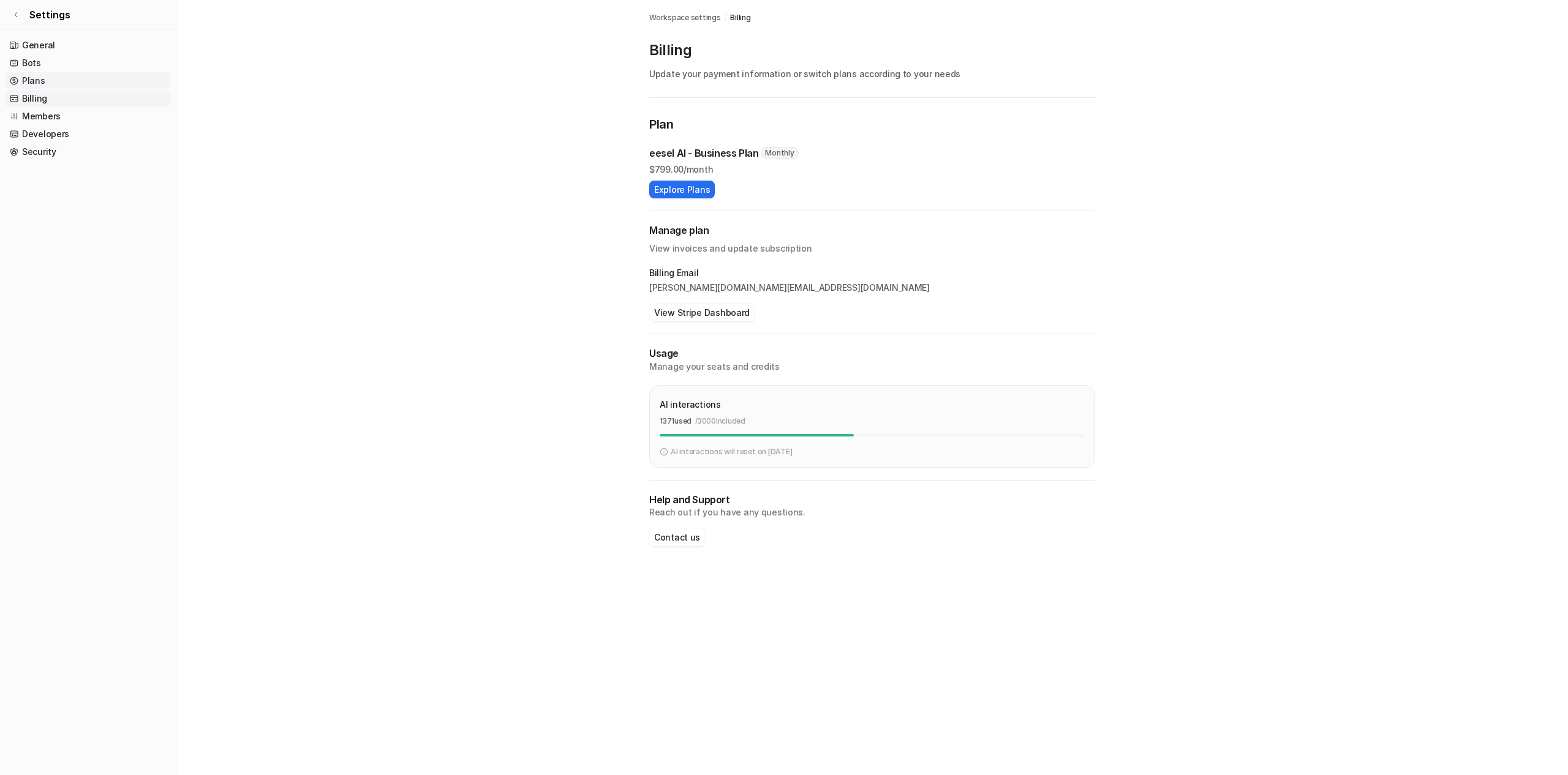
click at [71, 85] on link "Plans" at bounding box center [88, 81] width 166 height 17
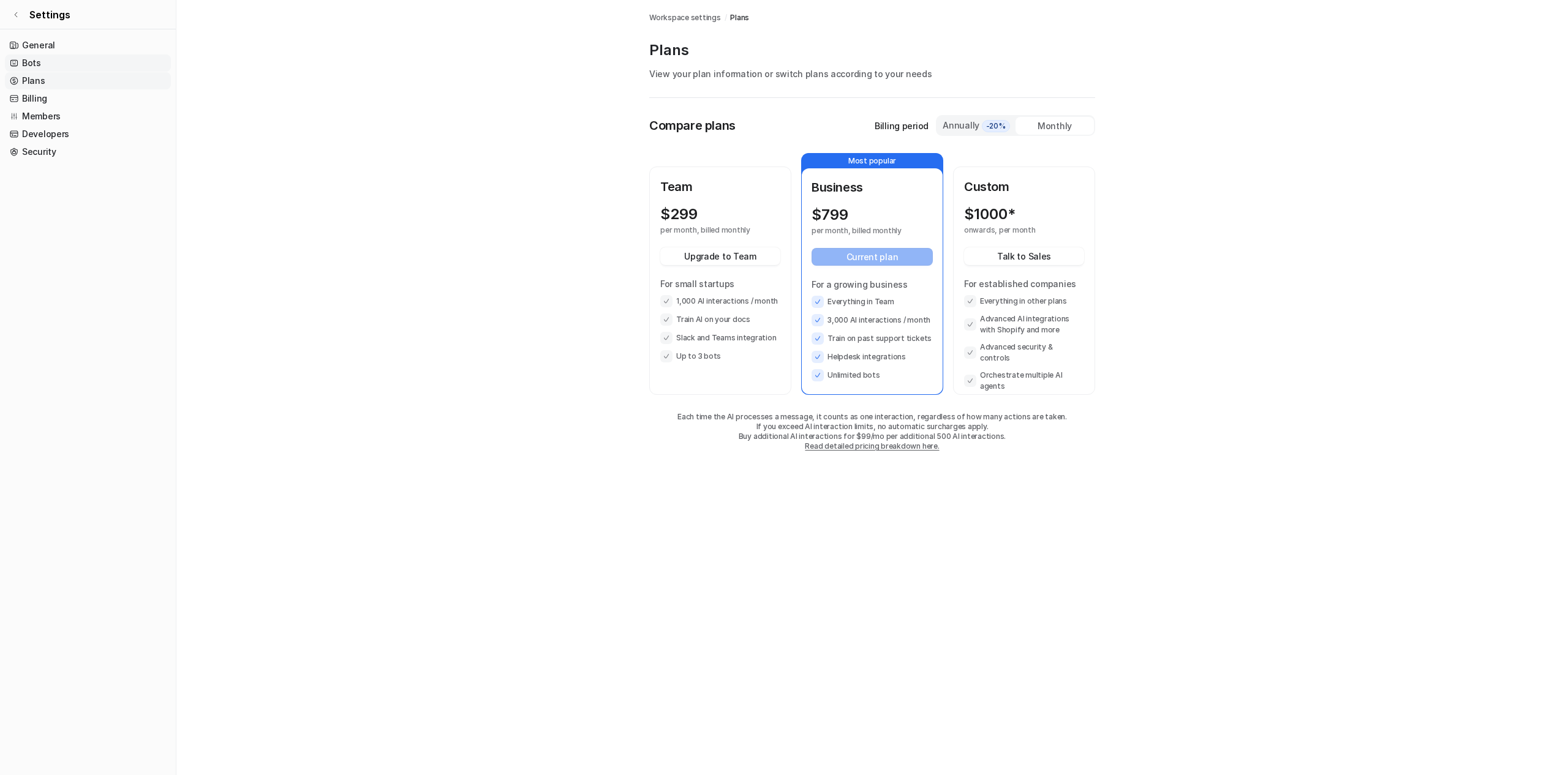
click at [64, 56] on link "Bots" at bounding box center [88, 63] width 166 height 17
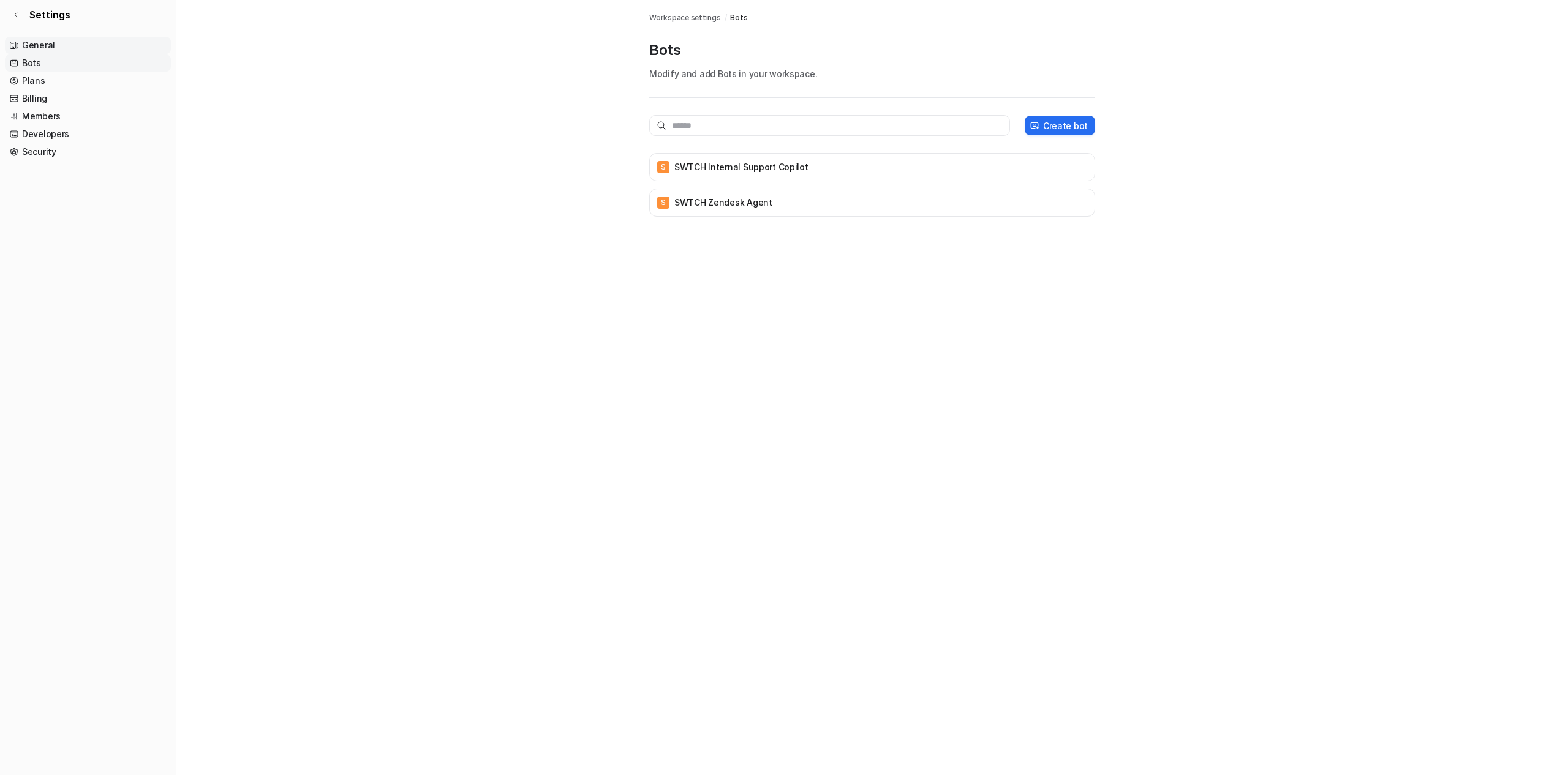
click at [67, 42] on link "General" at bounding box center [88, 45] width 166 height 17
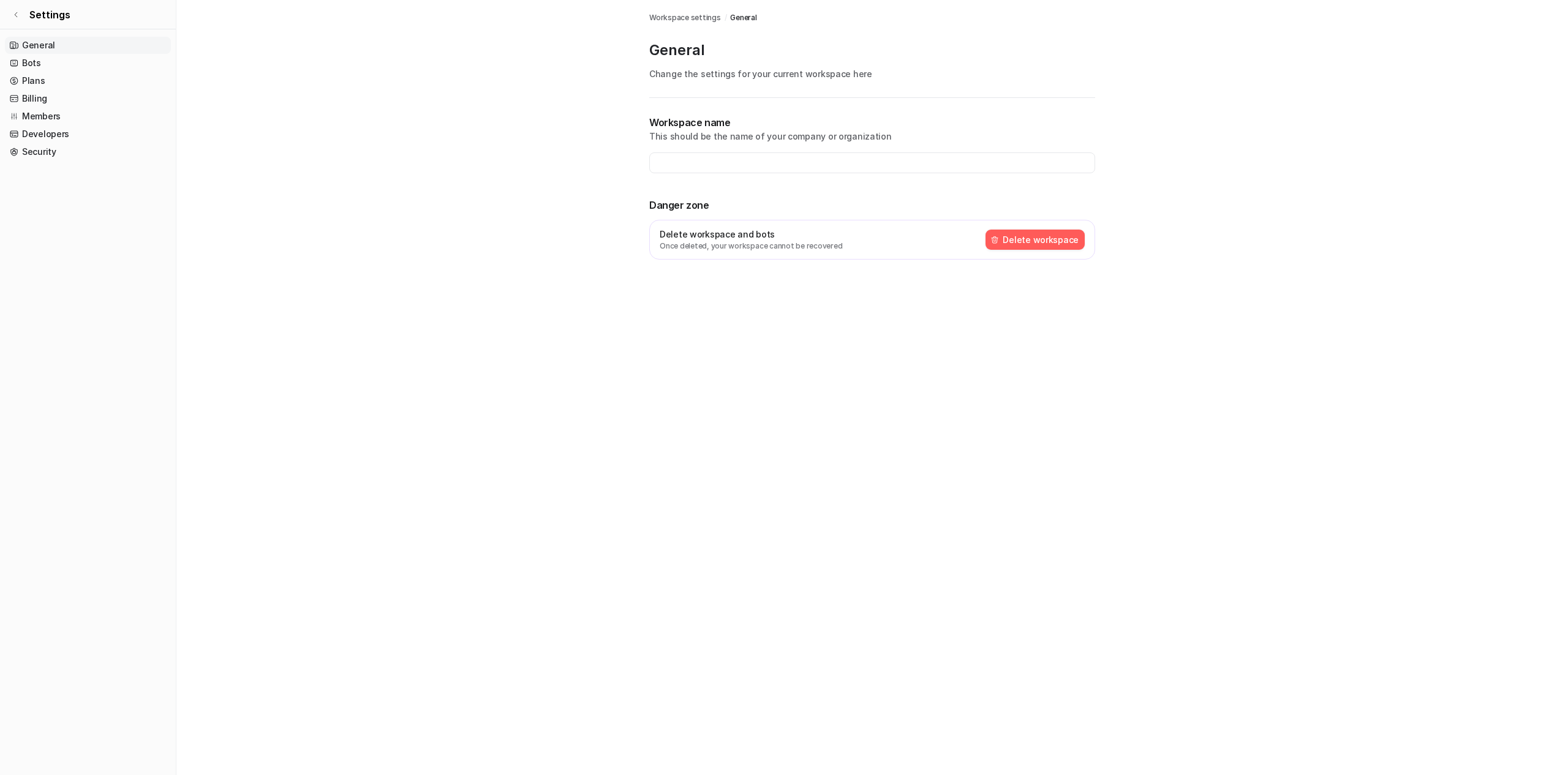
type input "**********"
click at [53, 134] on link "Developers" at bounding box center [88, 134] width 166 height 17
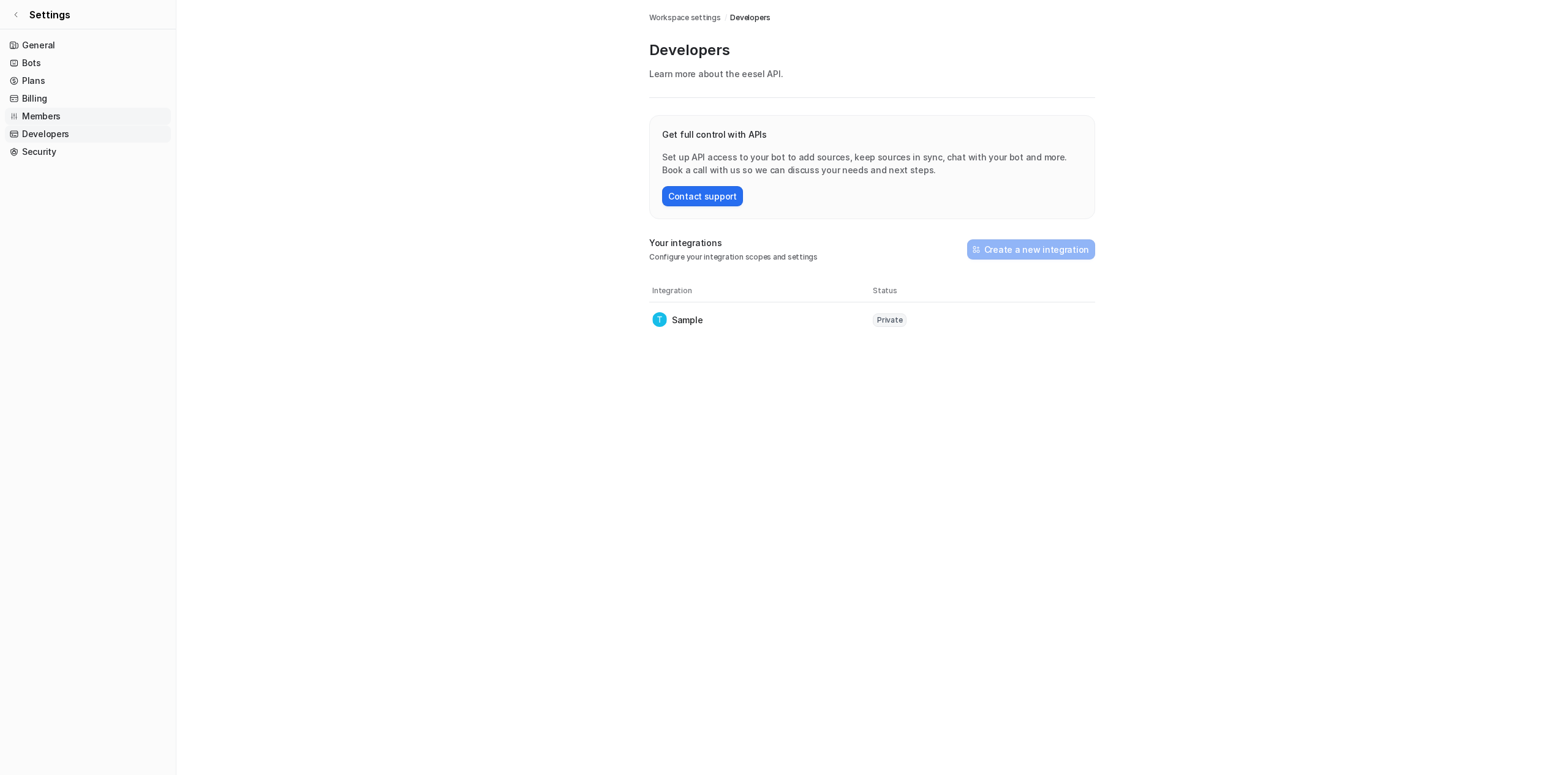
click at [55, 118] on link "Members" at bounding box center [88, 116] width 166 height 17
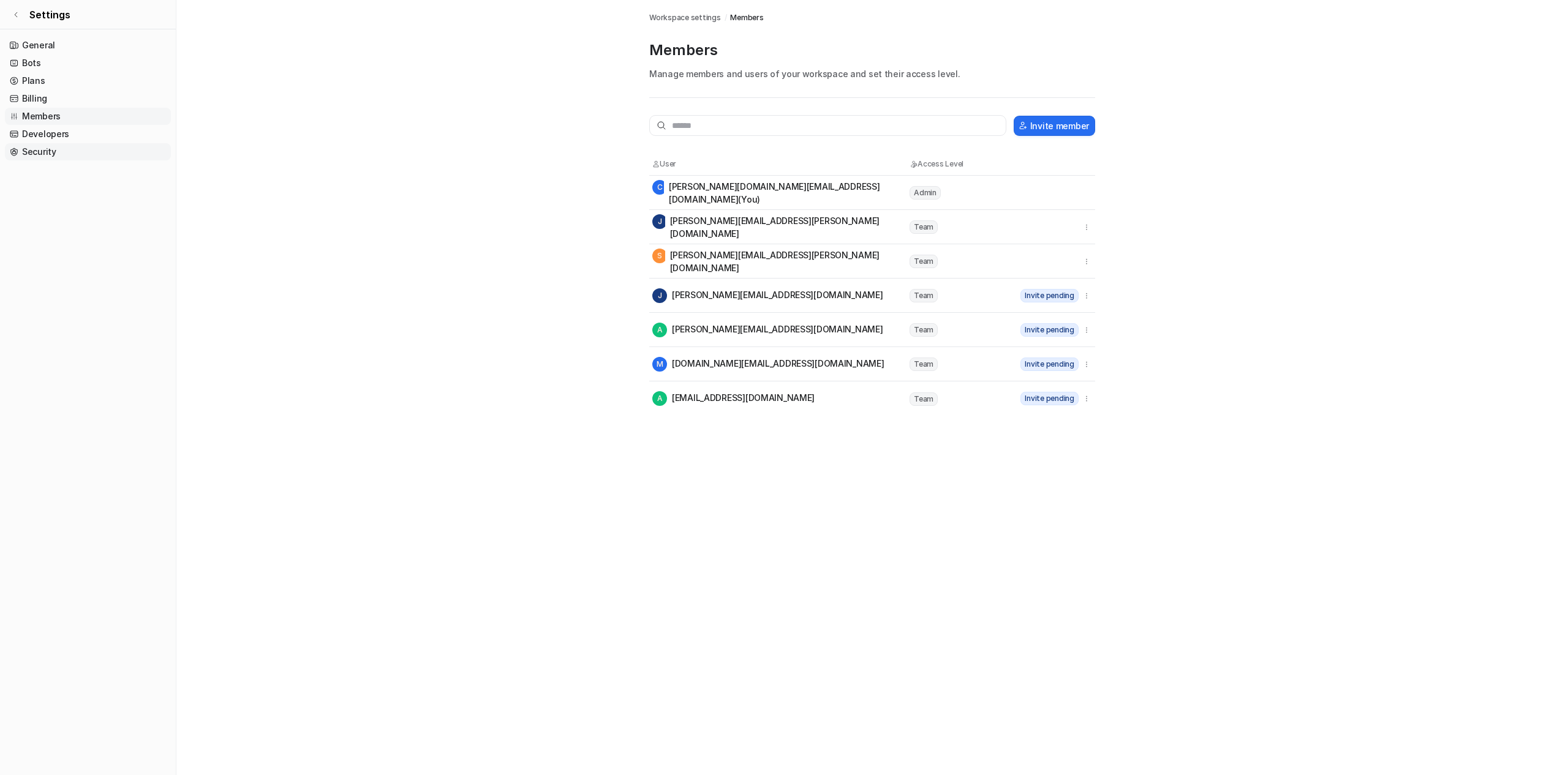
click at [49, 156] on link "Security" at bounding box center [88, 152] width 166 height 17
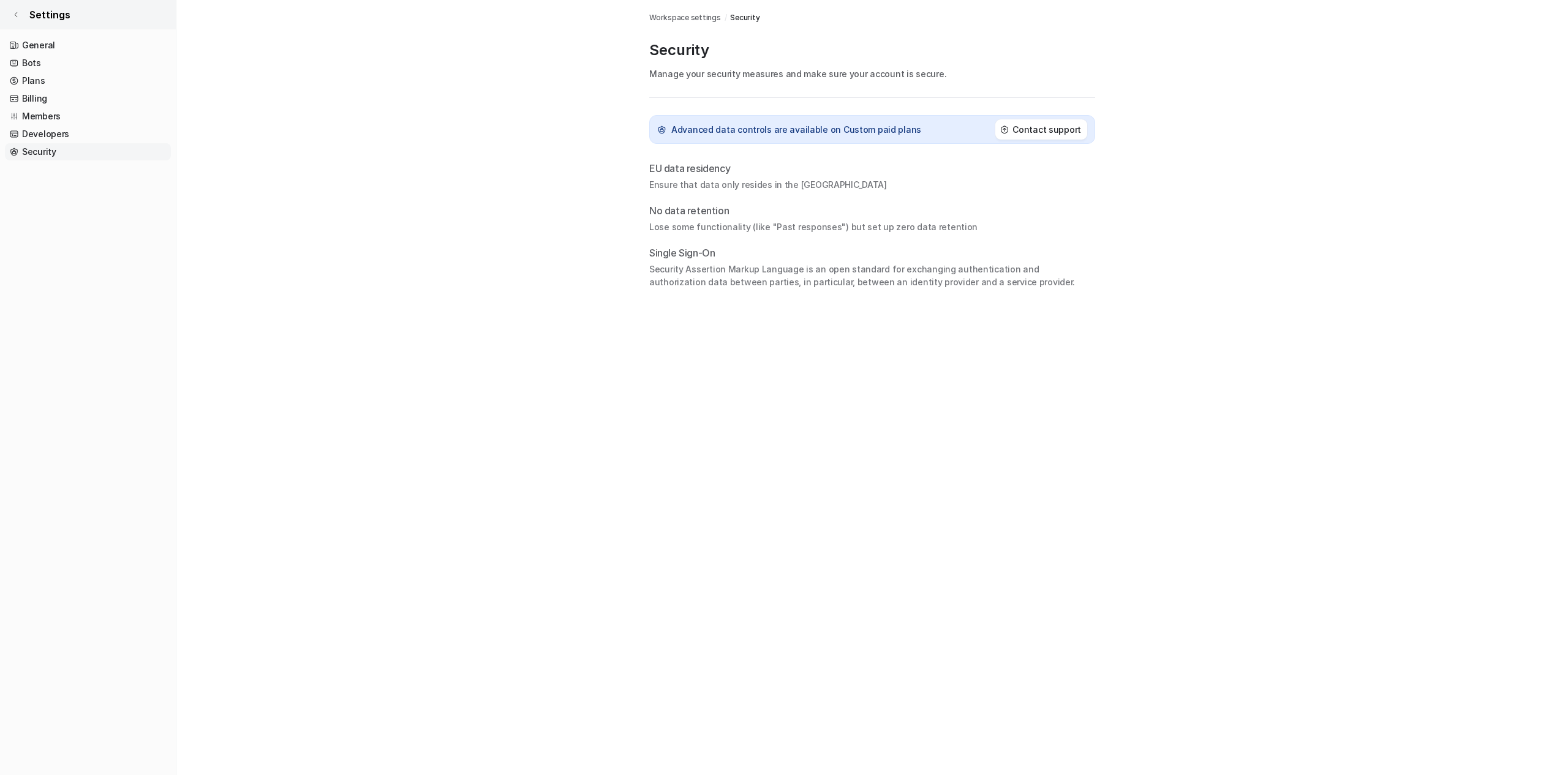
click at [18, 12] on icon at bounding box center [16, 14] width 7 height 7
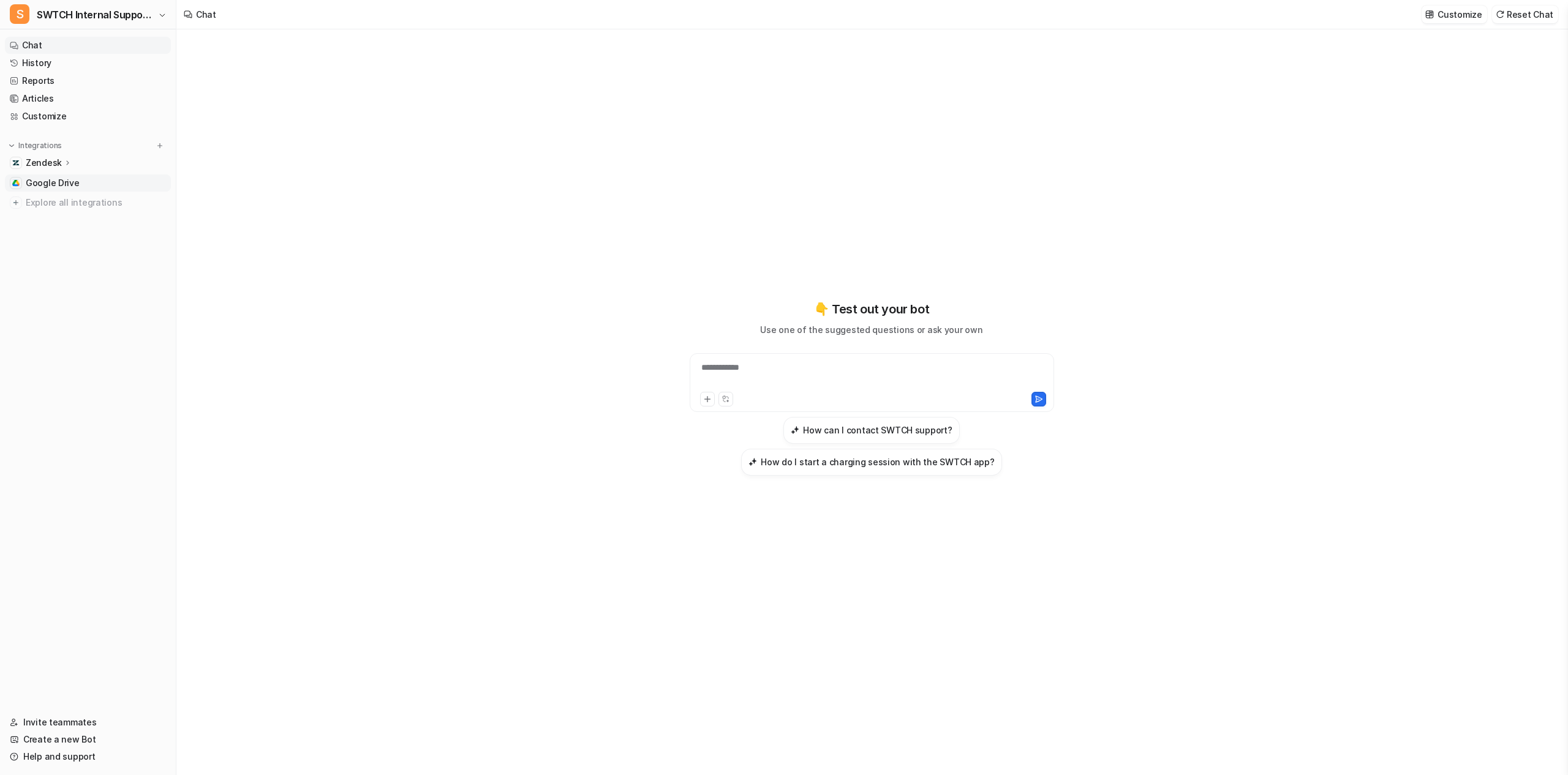
click at [79, 184] on link "Google Drive" at bounding box center [88, 183] width 166 height 17
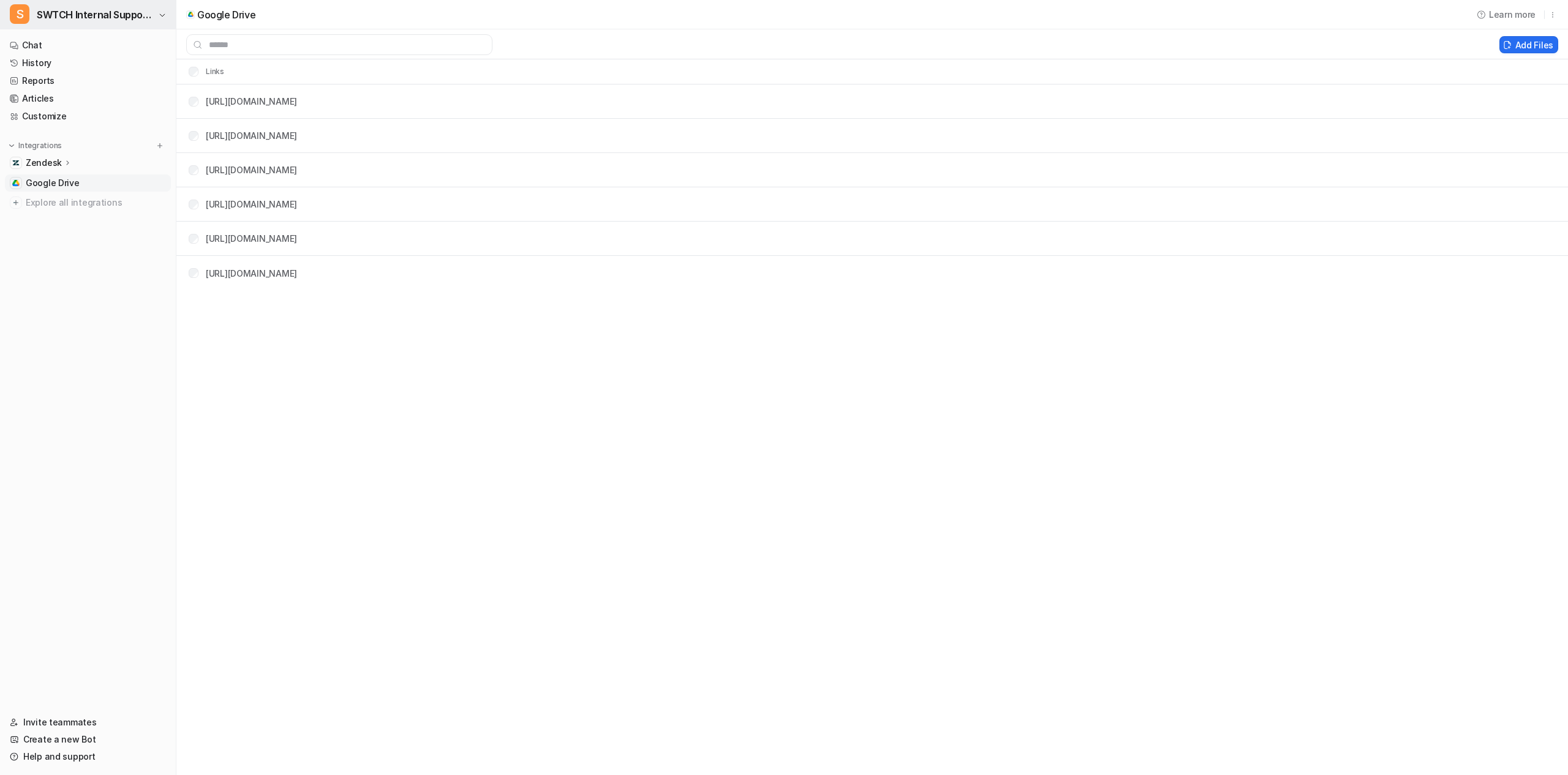
click at [136, 10] on span "SWTCH Internal Support Copilot" at bounding box center [95, 14] width 118 height 17
click at [101, 64] on div "S SWTCH Zendesk Agent" at bounding box center [73, 67] width 113 height 13
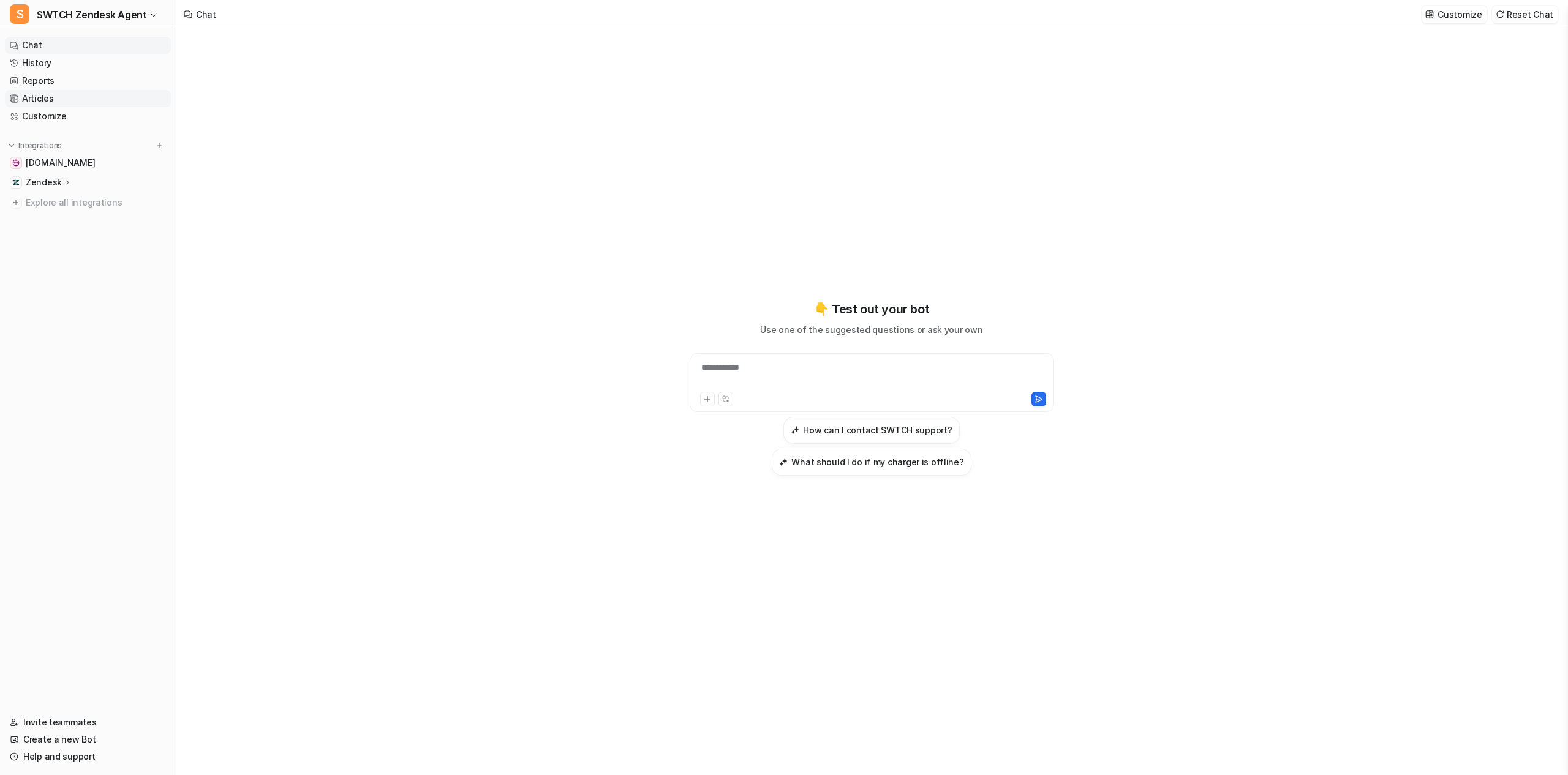
click at [87, 99] on link "Articles" at bounding box center [88, 98] width 166 height 17
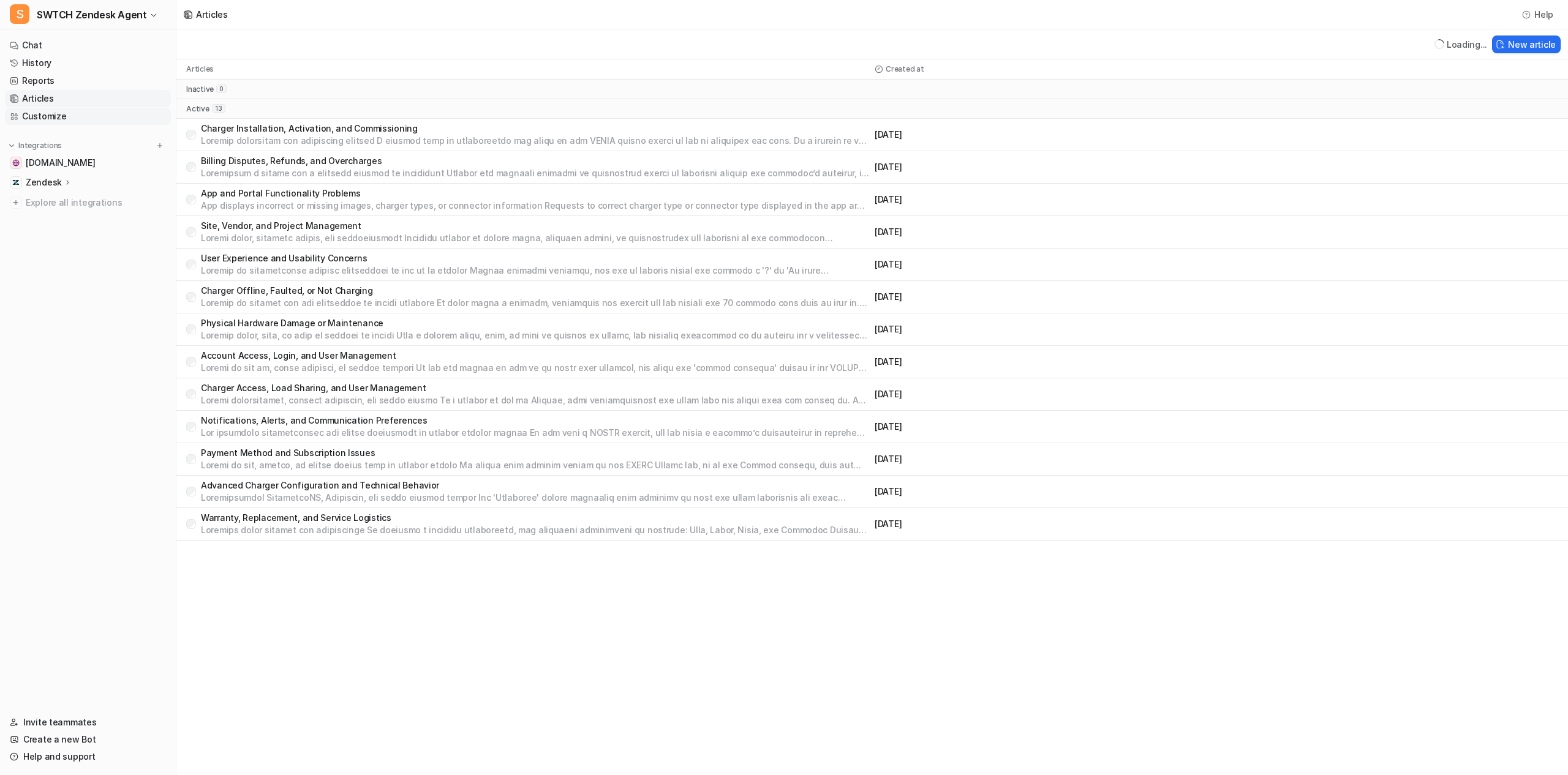
click at [78, 115] on link "Customize" at bounding box center [88, 116] width 166 height 17
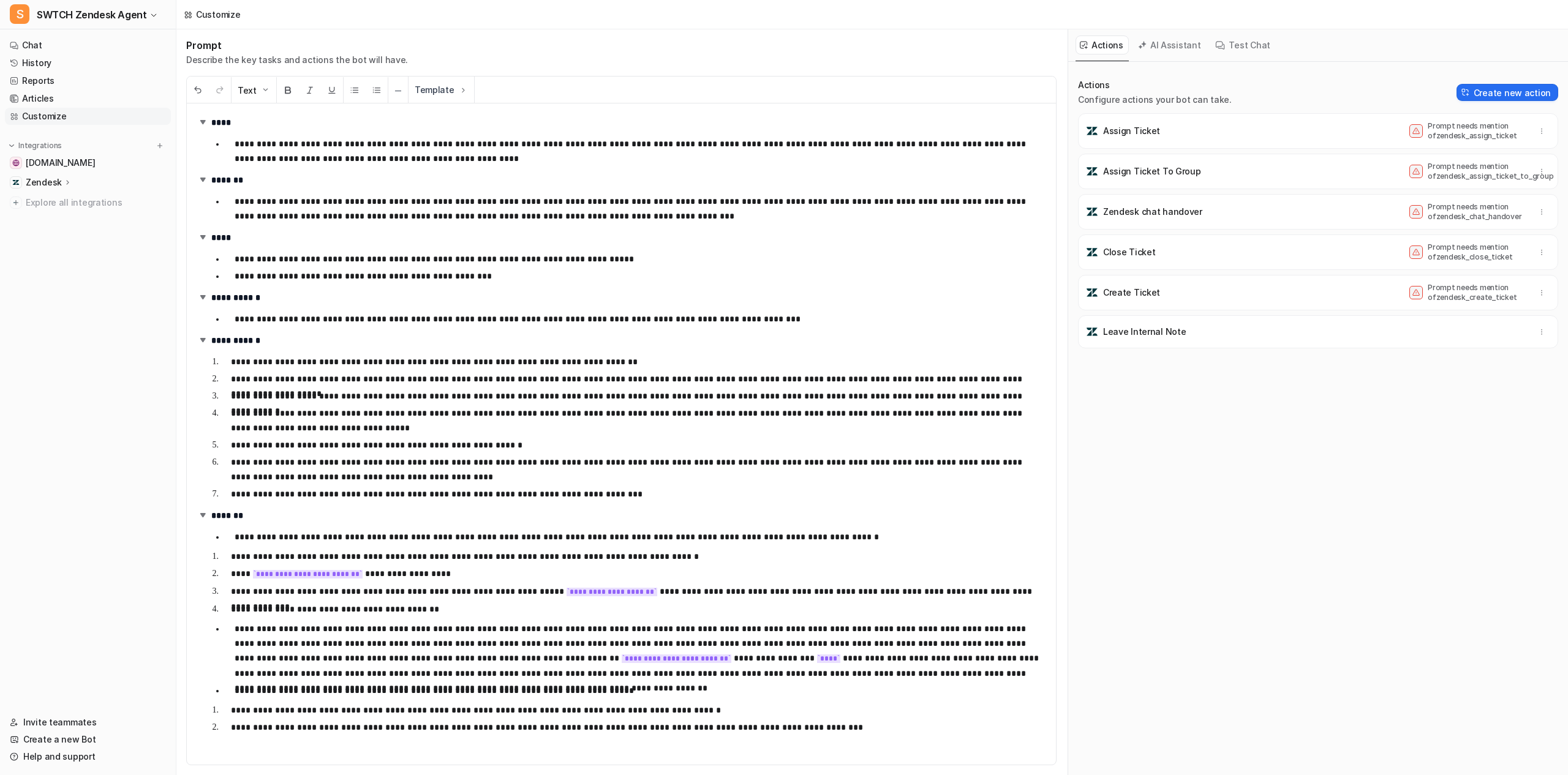
click at [1172, 44] on button "AI Assistant" at bounding box center [1170, 44] width 73 height 19
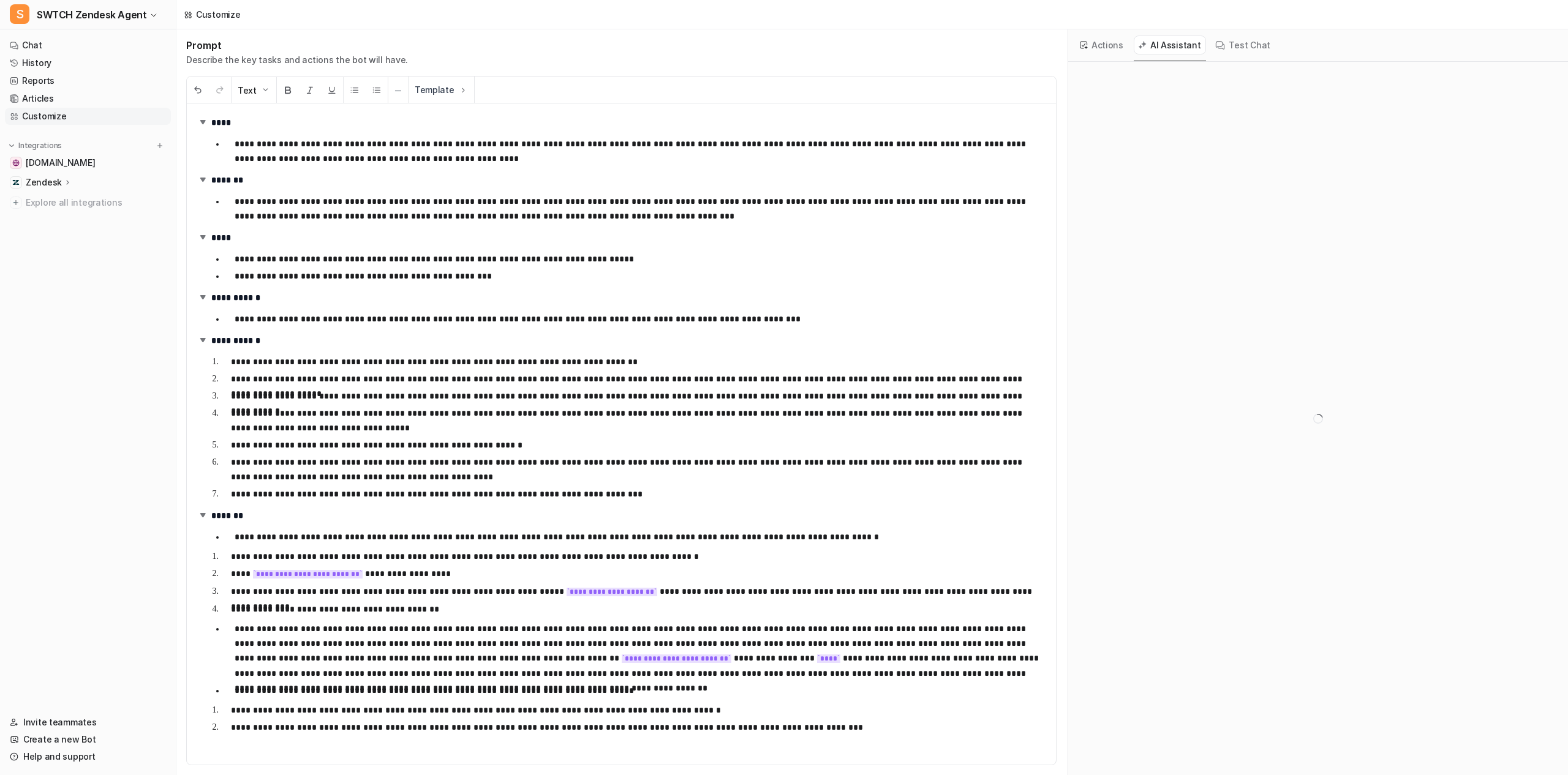
click at [67, 181] on icon at bounding box center [68, 182] width 8 height 9
click at [65, 214] on p "Sources" at bounding box center [52, 218] width 34 height 12
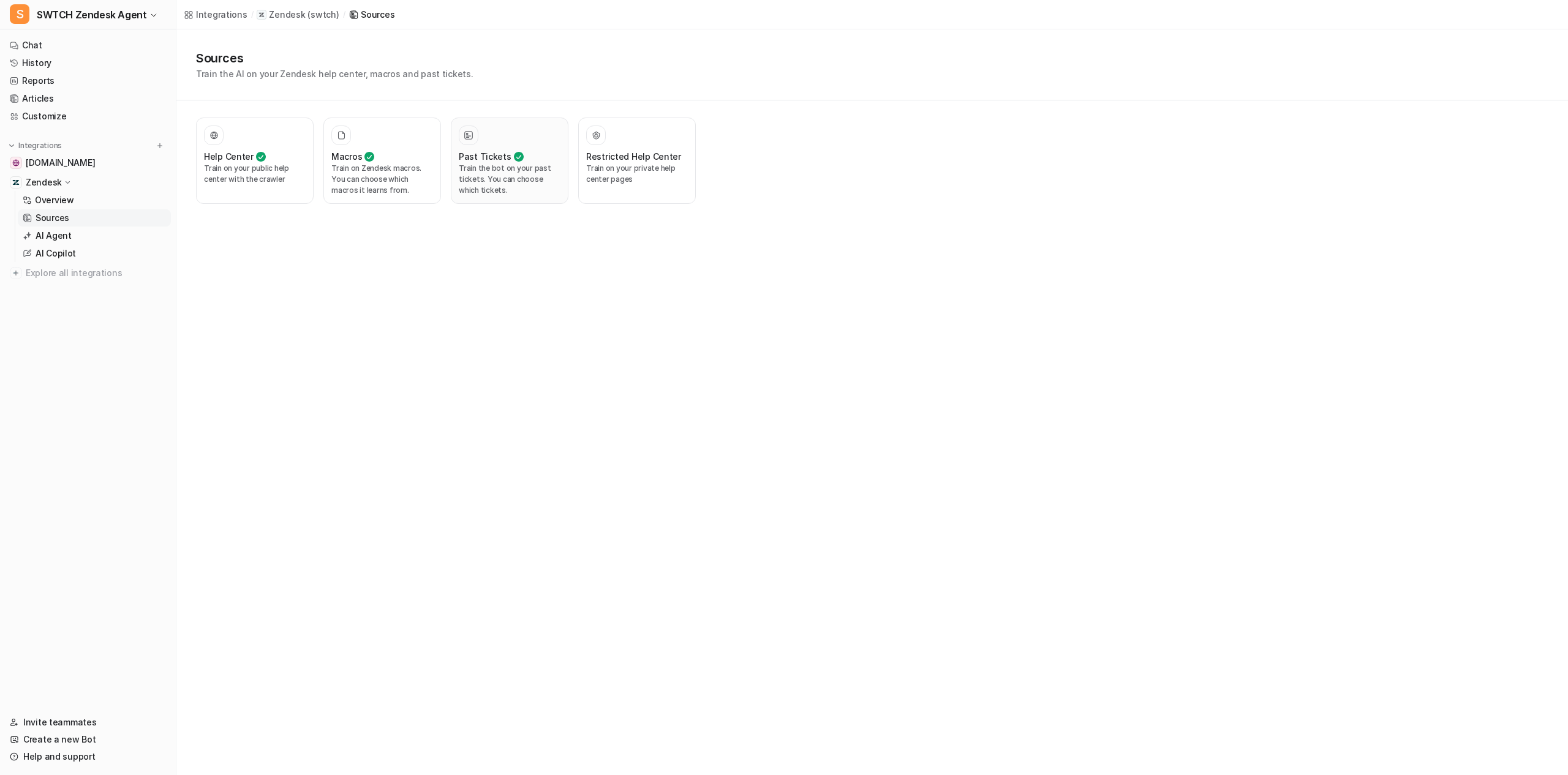
click at [520, 183] on p "Train the bot on your past tickets. You can choose which tickets." at bounding box center [510, 179] width 102 height 33
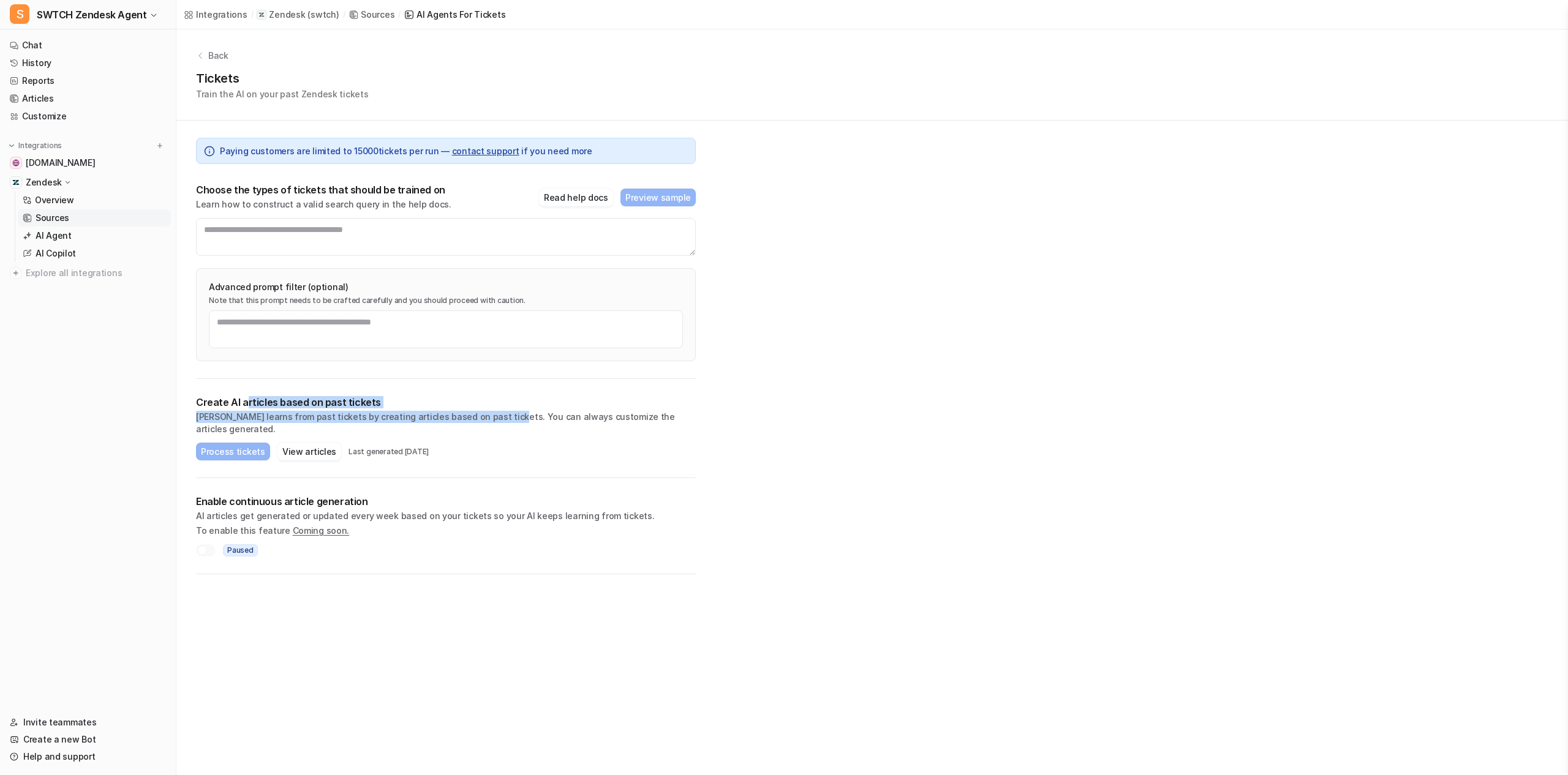
drag, startPoint x: 246, startPoint y: 405, endPoint x: 492, endPoint y: 412, distance: 246.1
click at [492, 412] on div "Create AI articles based on past tickets AI learns from past tickets by creatin…" at bounding box center [446, 416] width 500 height 39
click at [491, 412] on p "AI learns from past tickets by creating articles based on past tickets. You can…" at bounding box center [446, 423] width 500 height 25
click at [207, 544] on div at bounding box center [206, 550] width 20 height 12
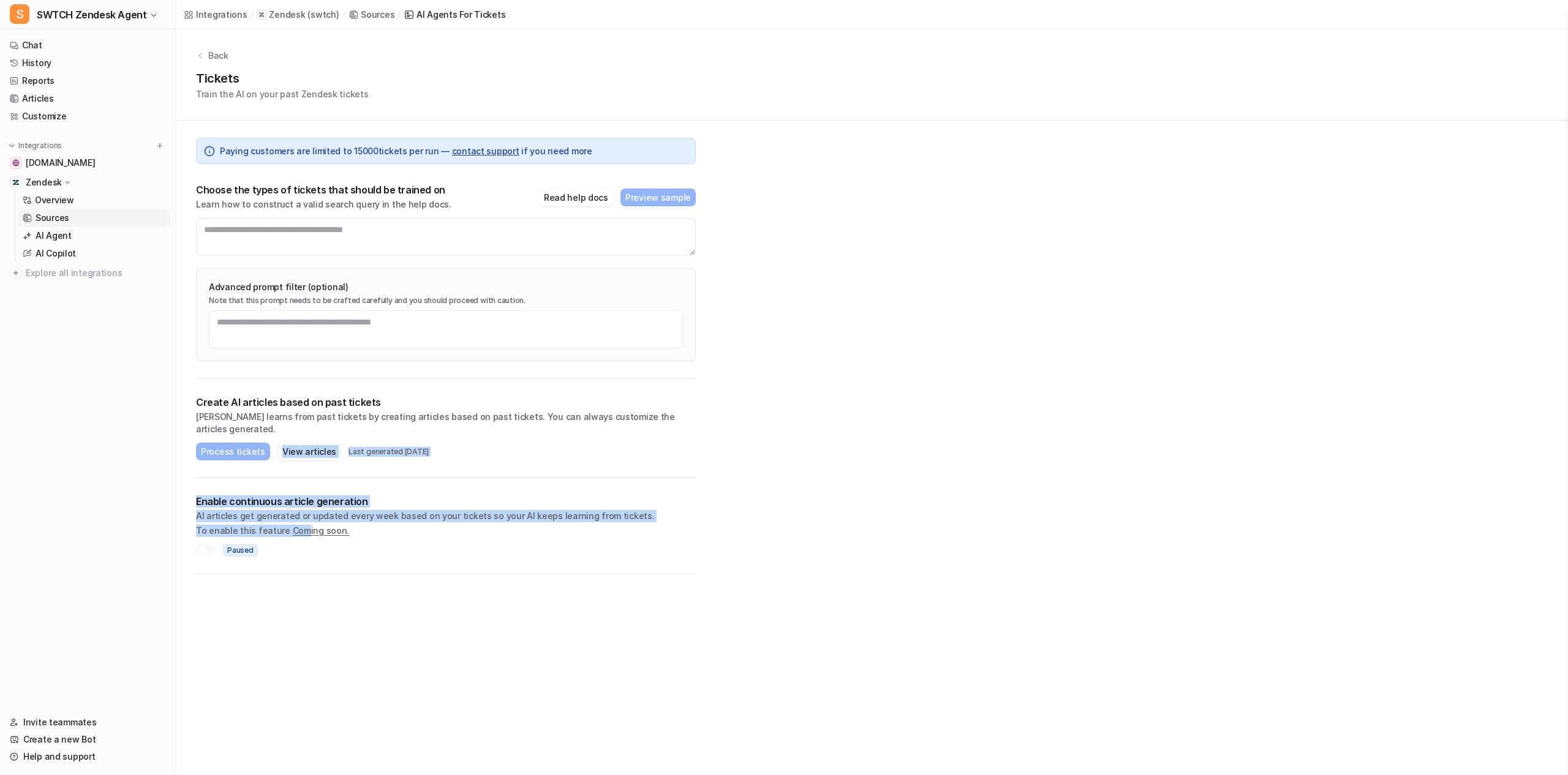
drag, startPoint x: 300, startPoint y: 520, endPoint x: 300, endPoint y: 431, distance: 89.0
click at [301, 430] on div "Paying customers are limited to 15000 tickets per run — contact support if you …" at bounding box center [446, 347] width 539 height 454
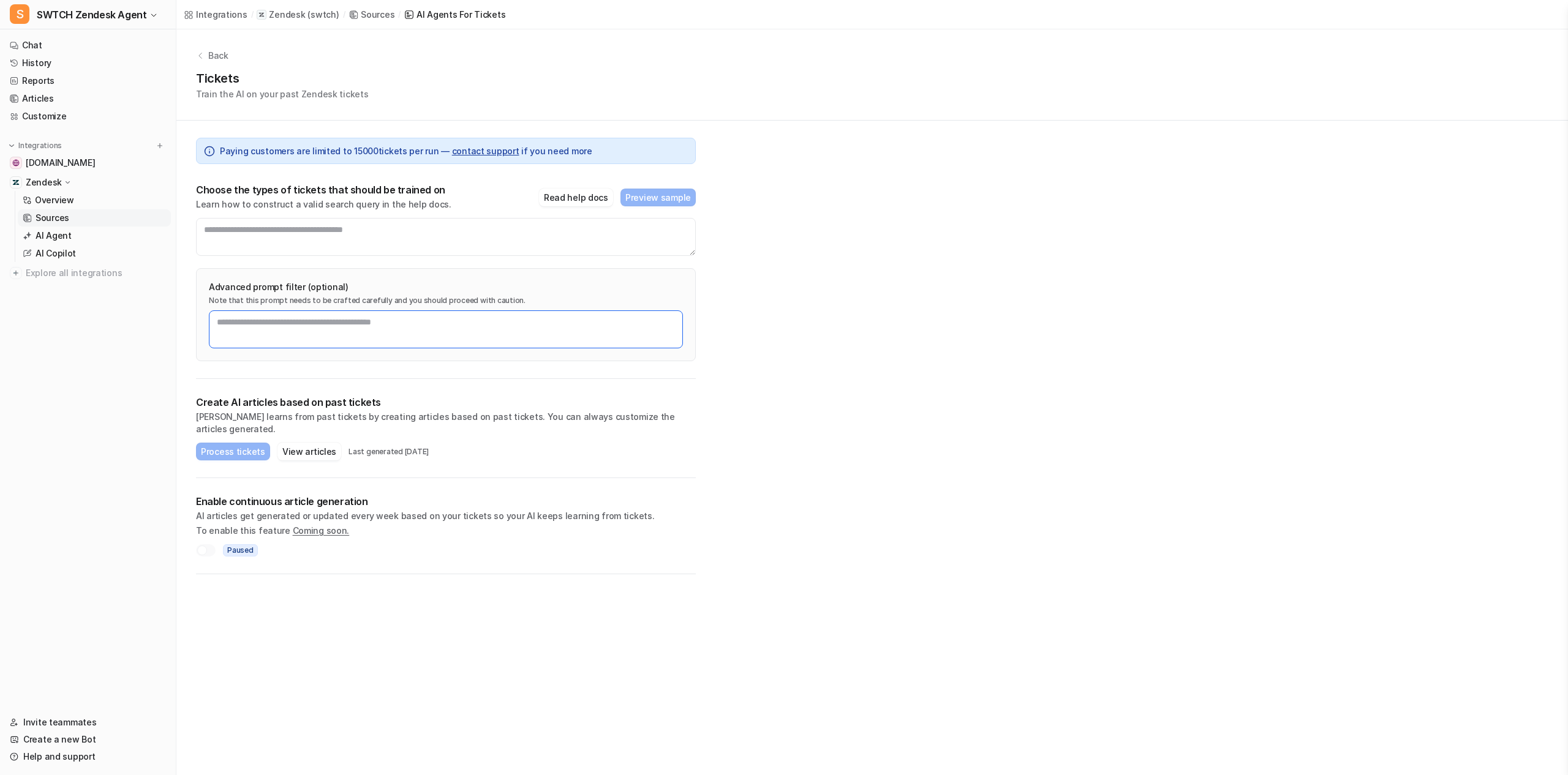
click at [475, 312] on textarea at bounding box center [445, 329] width 474 height 38
click at [336, 323] on textarea at bounding box center [445, 329] width 474 height 38
drag, startPoint x: 222, startPoint y: 414, endPoint x: 488, endPoint y: 409, distance: 266.0
click at [488, 409] on div "Create AI articles based on past tickets AI learns from past tickets by creatin…" at bounding box center [446, 416] width 500 height 39
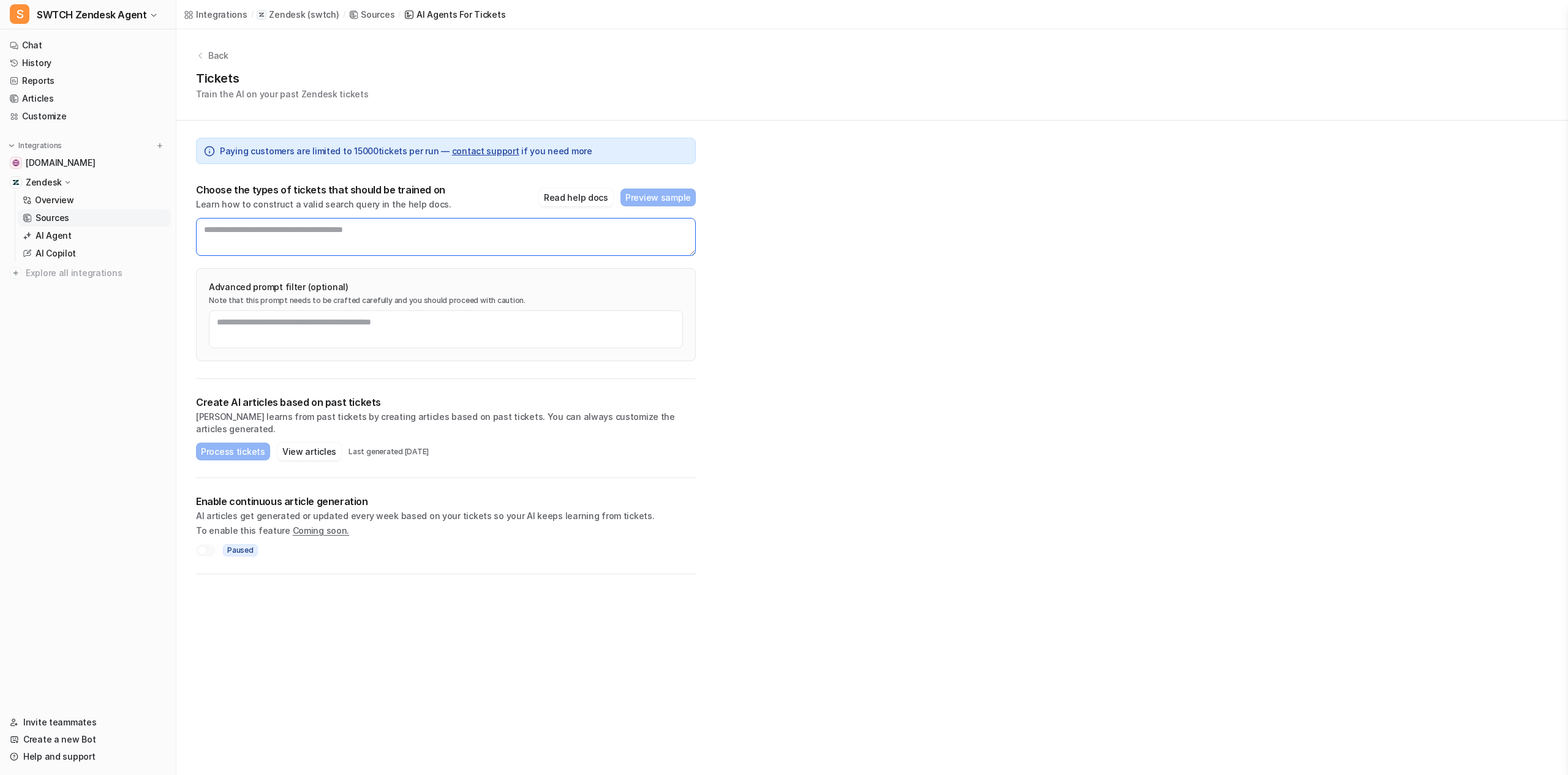
click at [353, 245] on textarea at bounding box center [446, 237] width 500 height 38
click at [574, 194] on button "Read help docs" at bounding box center [576, 197] width 74 height 18
click at [258, 329] on textarea at bounding box center [445, 329] width 474 height 38
paste textarea "**********"
type textarea "**********"
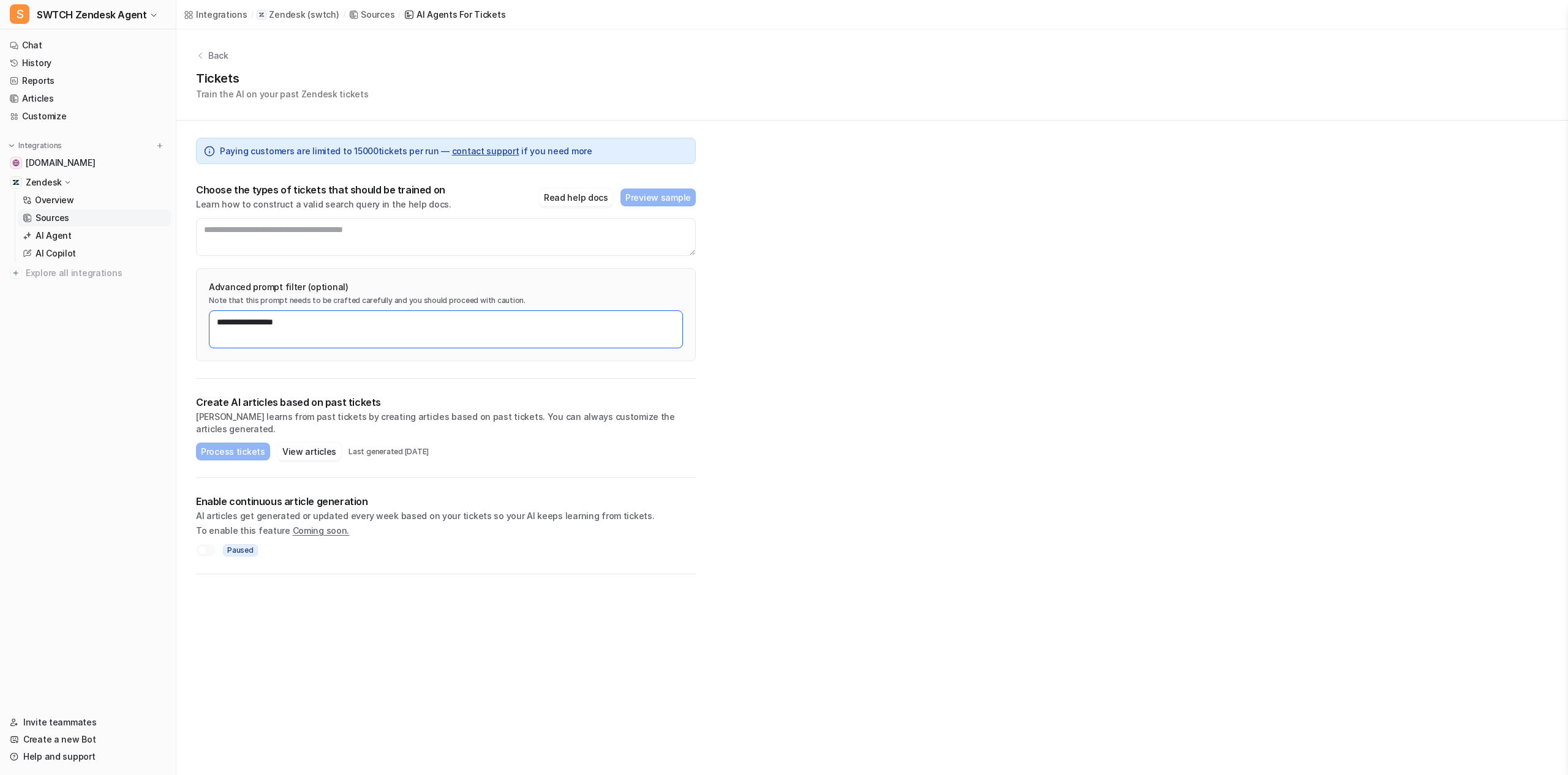
drag, startPoint x: 251, startPoint y: 320, endPoint x: 205, endPoint y: 318, distance: 46.0
click at [205, 318] on div "**********" at bounding box center [446, 314] width 500 height 93
click at [234, 321] on textarea "**********" at bounding box center [445, 329] width 474 height 38
drag, startPoint x: 248, startPoint y: 321, endPoint x: 217, endPoint y: 317, distance: 31.3
click at [216, 317] on textarea "**********" at bounding box center [445, 329] width 474 height 38
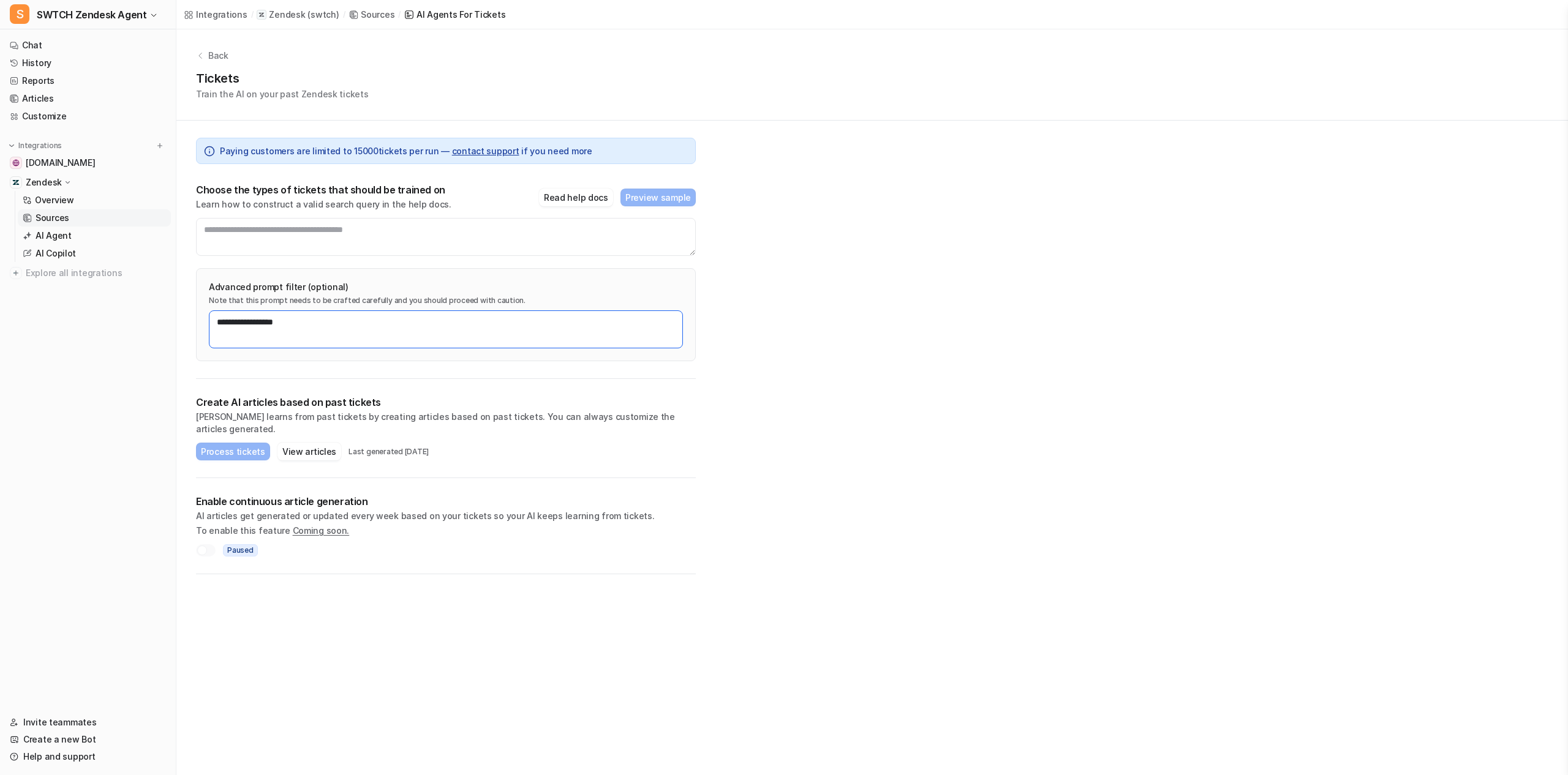
drag, startPoint x: 325, startPoint y: 337, endPoint x: 187, endPoint y: 310, distance: 140.6
click at [187, 310] on div "**********" at bounding box center [446, 347] width 539 height 454
click at [252, 237] on textarea at bounding box center [446, 237] width 500 height 38
type textarea "*"
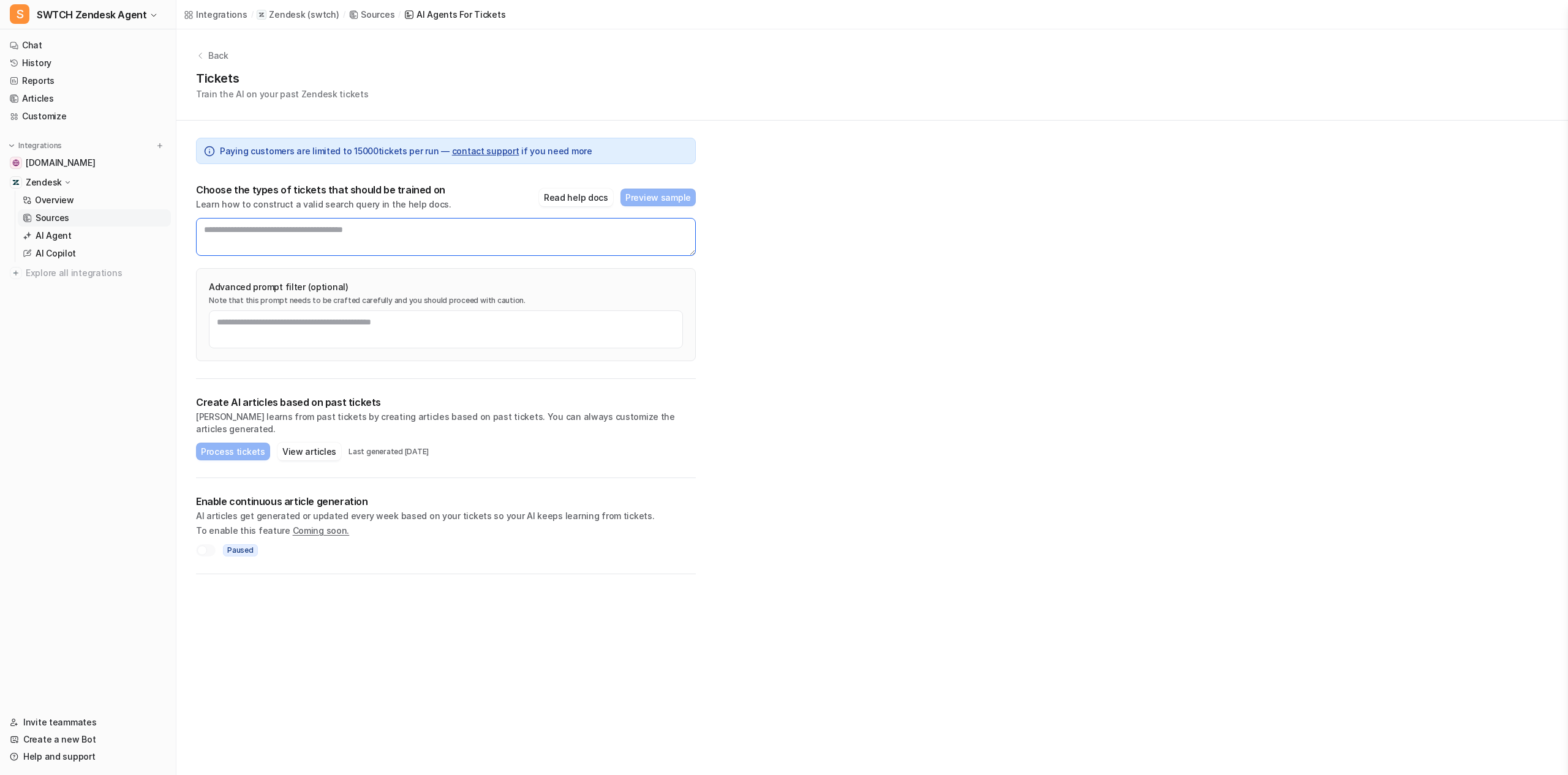
paste textarea "**********"
type textarea "**********"
drag, startPoint x: 314, startPoint y: 244, endPoint x: 178, endPoint y: 203, distance: 142.0
click at [178, 204] on div "**********" at bounding box center [446, 347] width 539 height 454
click at [590, 188] on button "Read help docs" at bounding box center [576, 197] width 74 height 18
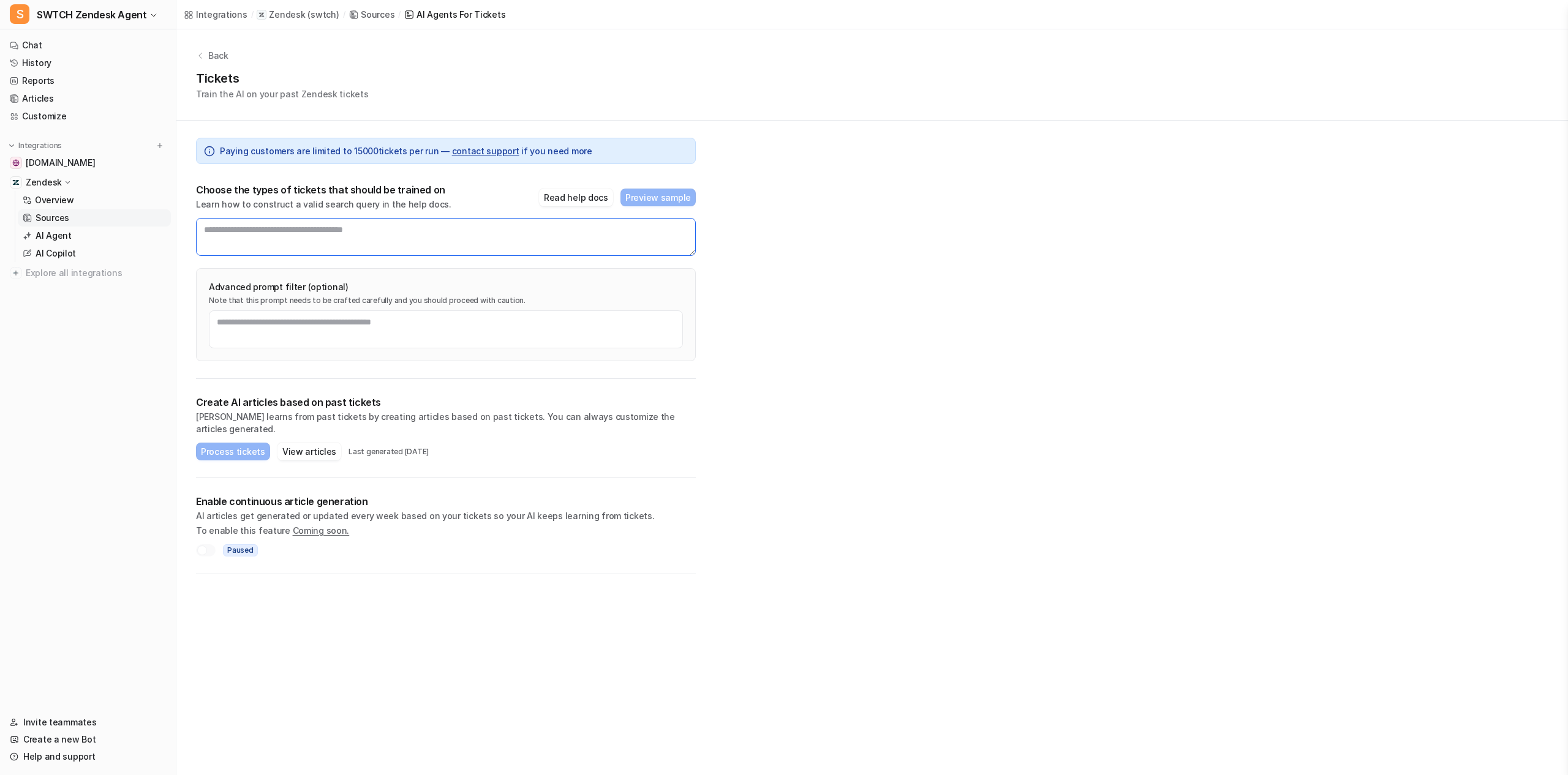
click at [358, 230] on textarea at bounding box center [446, 237] width 500 height 38
paste textarea "**********"
click at [207, 229] on textarea "**********" at bounding box center [446, 237] width 500 height 38
click at [203, 229] on textarea "**********" at bounding box center [446, 237] width 500 height 38
drag, startPoint x: 311, startPoint y: 229, endPoint x: 304, endPoint y: 229, distance: 7.0
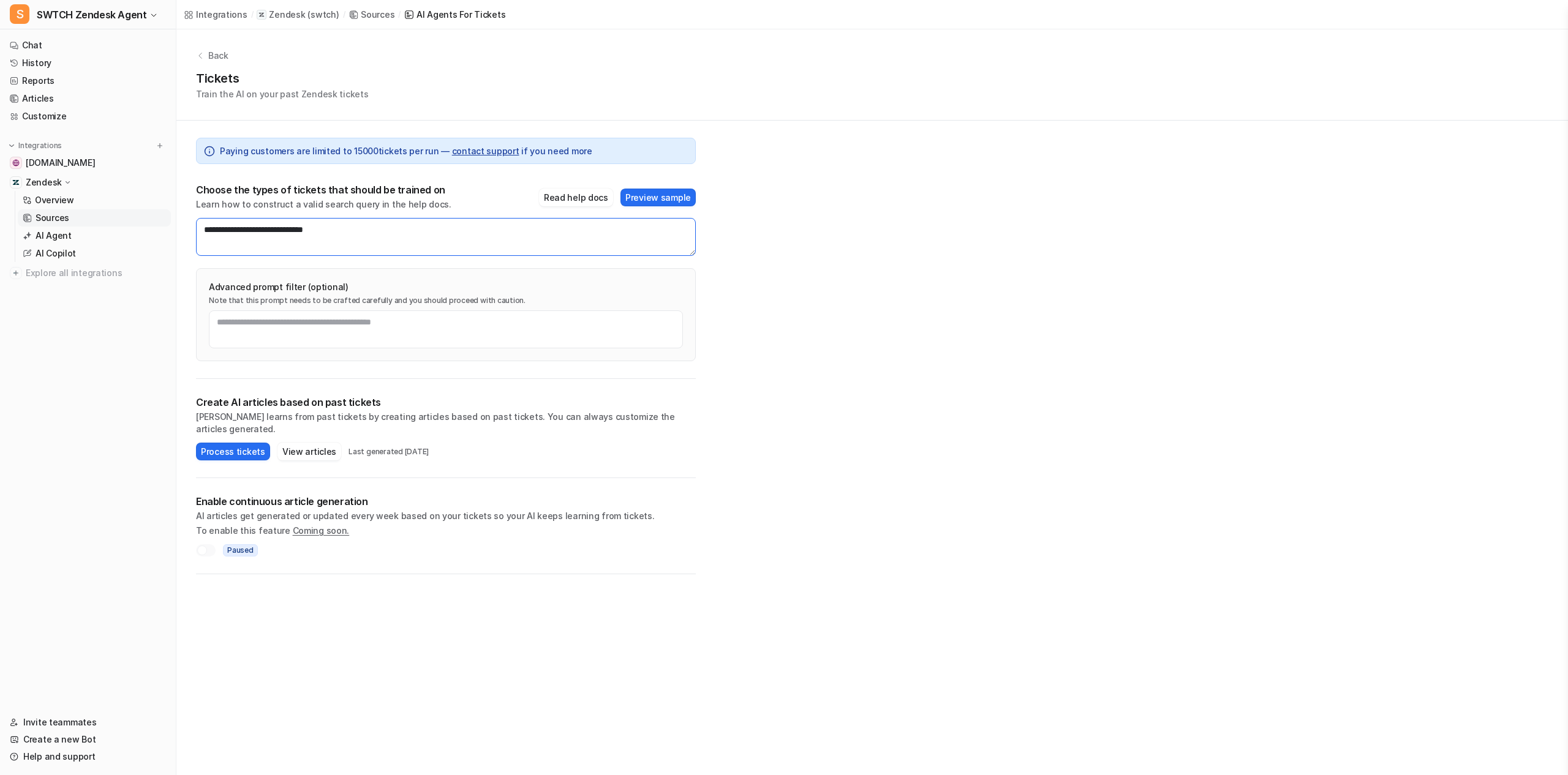
click at [304, 229] on textarea "**********" at bounding box center [446, 237] width 500 height 38
click at [323, 228] on textarea "**********" at bounding box center [446, 237] width 500 height 38
type textarea "**********"
click at [231, 447] on button "Process tickets" at bounding box center [233, 451] width 74 height 18
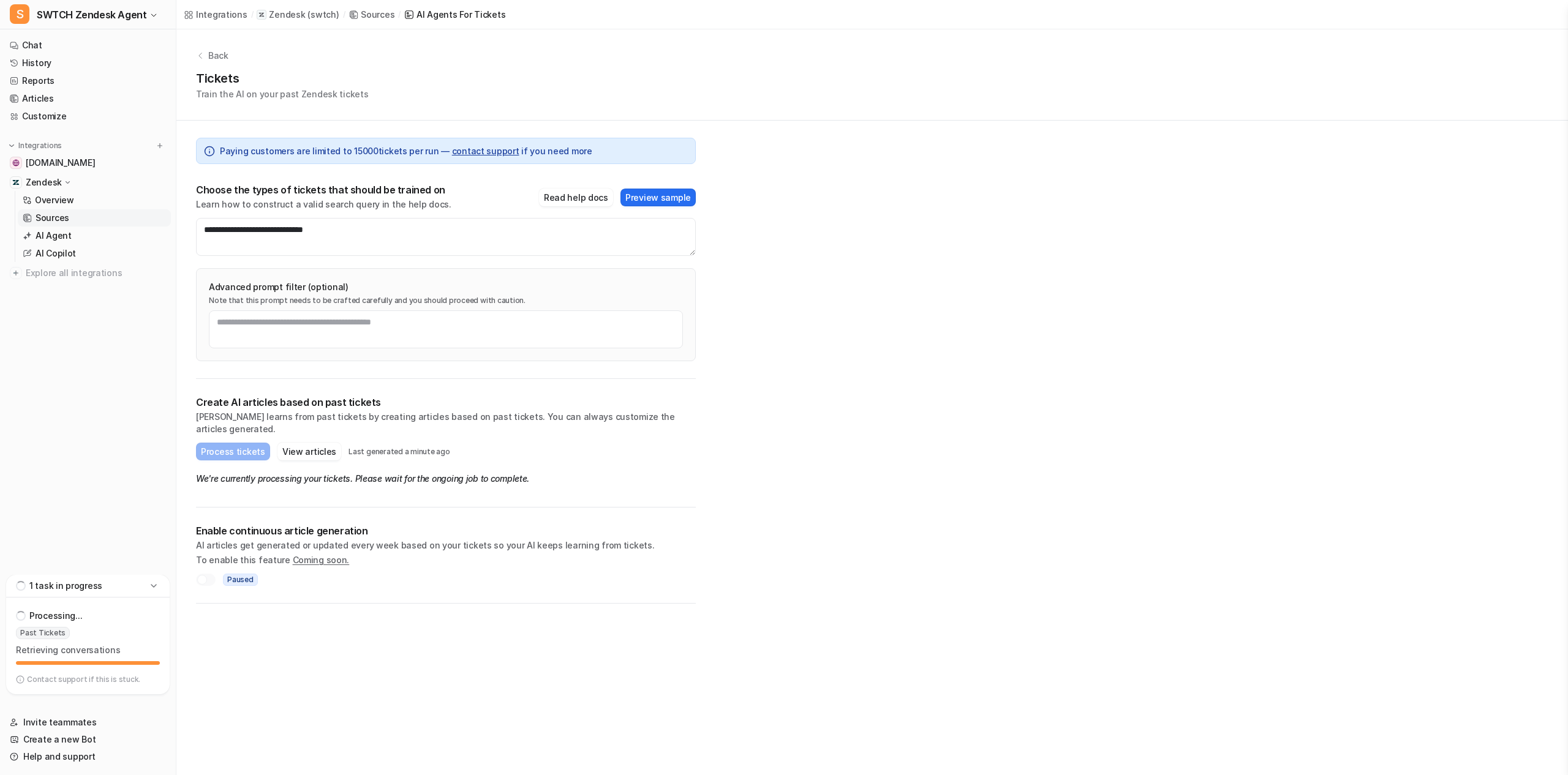
click at [153, 589] on icon at bounding box center [153, 586] width 12 height 12
click at [107, 679] on div "1 task in progress" at bounding box center [87, 683] width 164 height 23
click at [69, 617] on p "Processing..." at bounding box center [55, 616] width 53 height 12
click at [48, 633] on span "Past Tickets" at bounding box center [42, 633] width 54 height 12
click at [66, 644] on p "Retrieving conversations" at bounding box center [87, 650] width 144 height 12
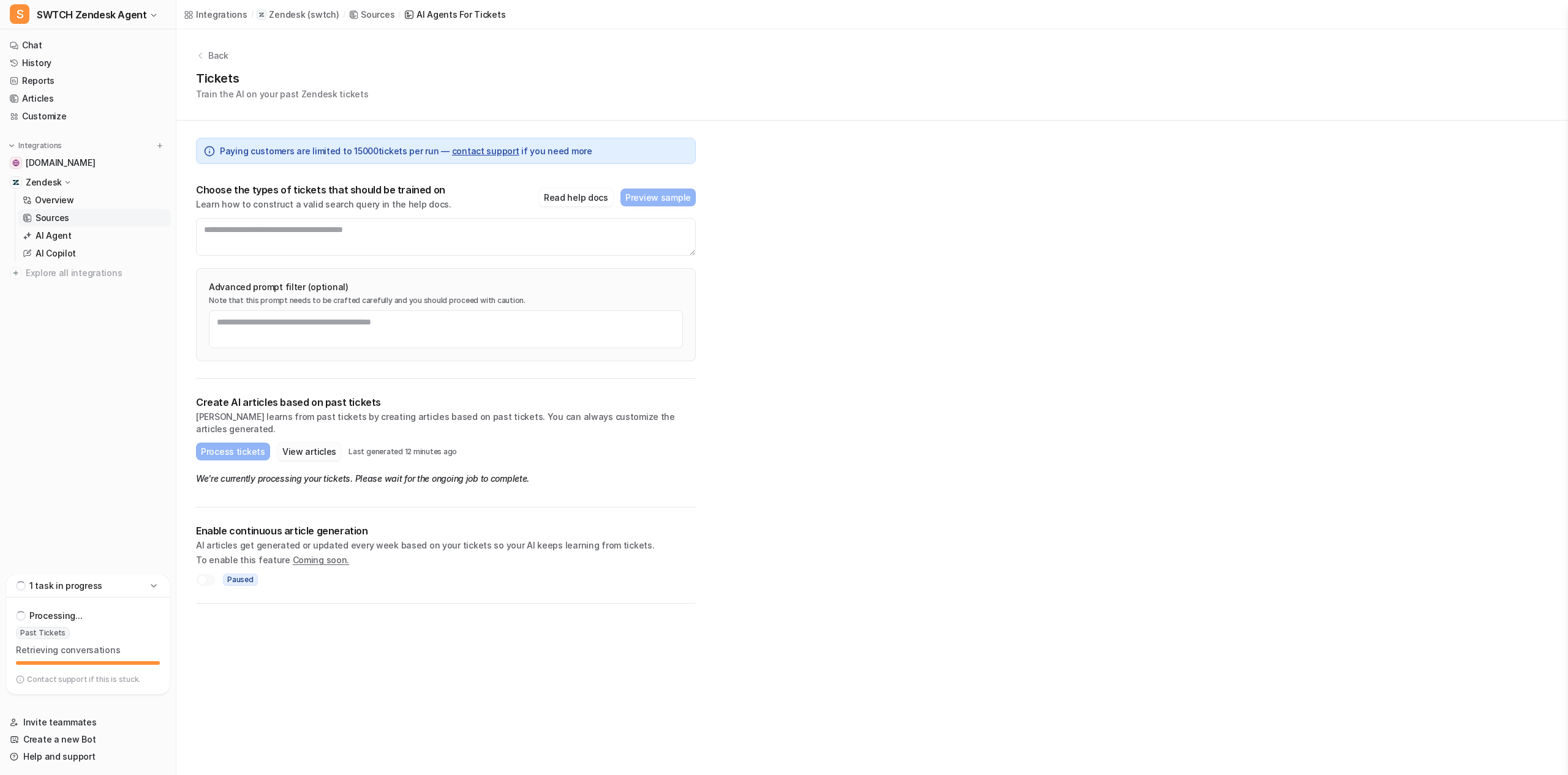
click at [283, 443] on button "View articles" at bounding box center [310, 451] width 64 height 18
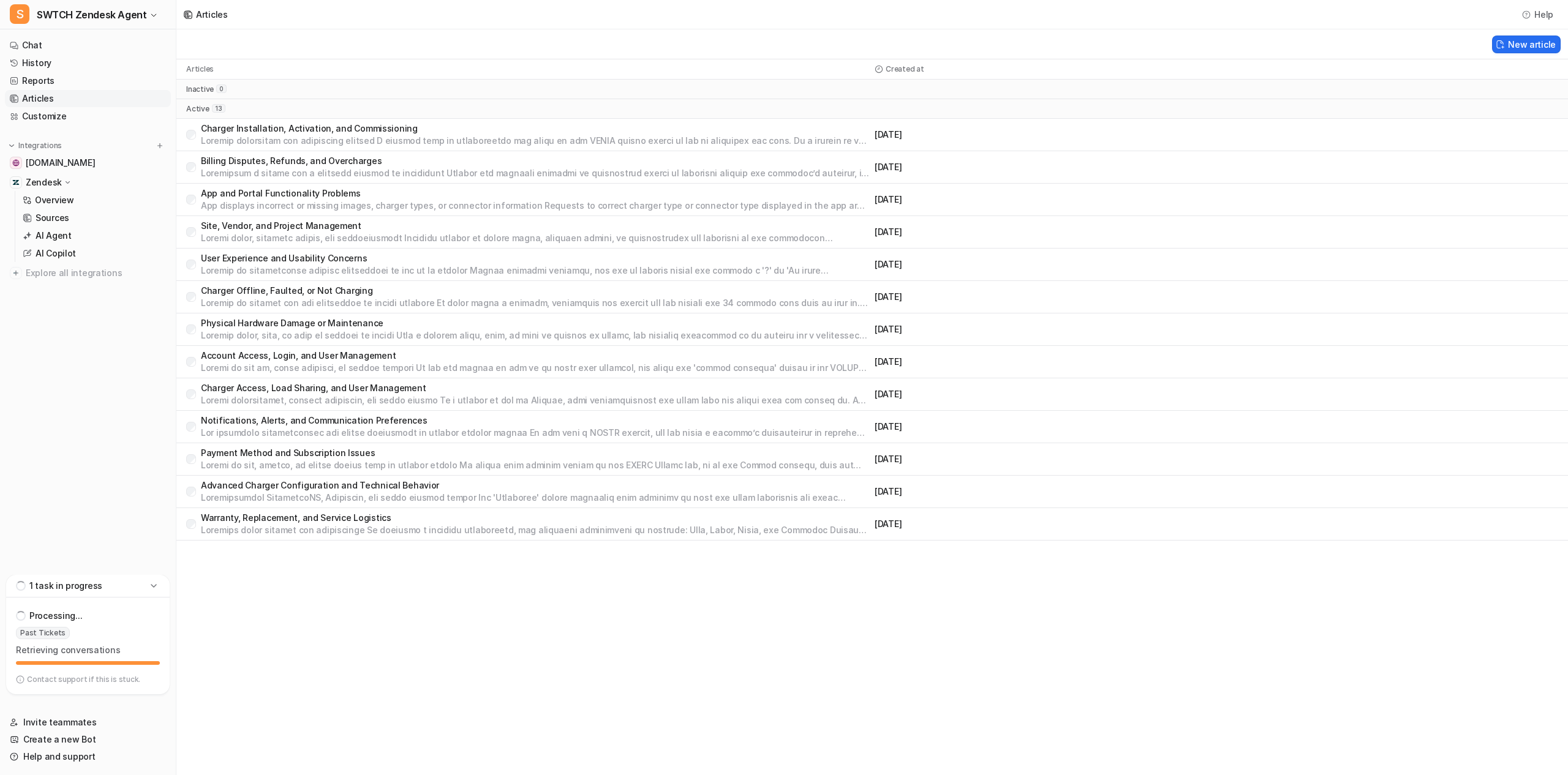
click at [94, 649] on p "Retrieving conversations" at bounding box center [87, 650] width 144 height 12
